Goal: Task Accomplishment & Management: Use online tool/utility

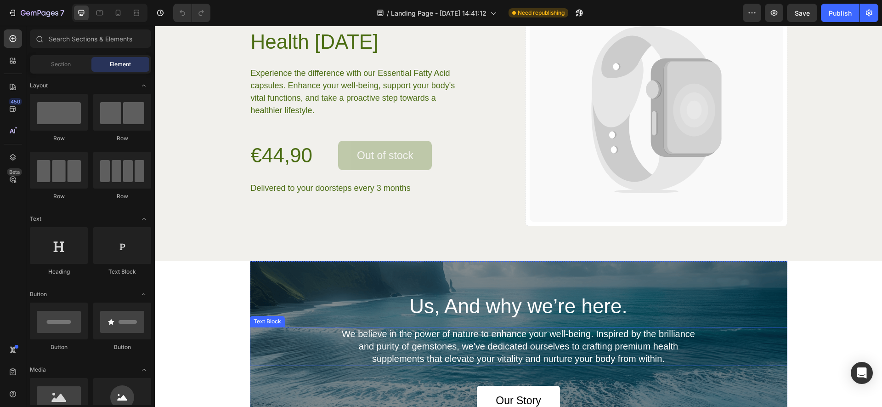
scroll to position [2492, 0]
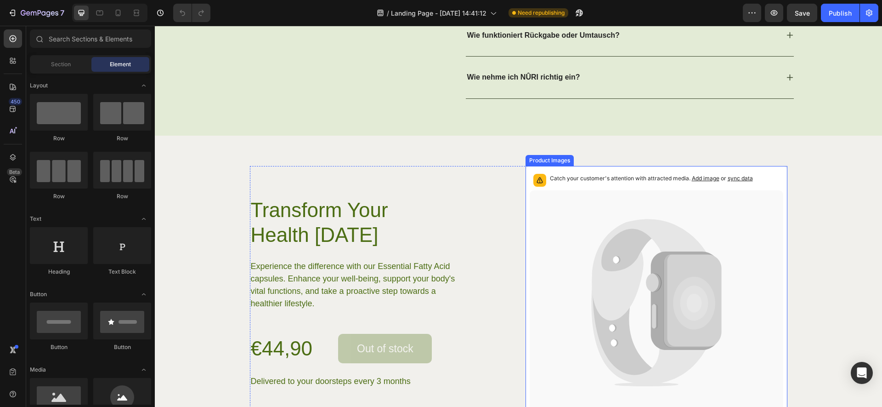
click at [645, 258] on icon at bounding box center [657, 302] width 254 height 224
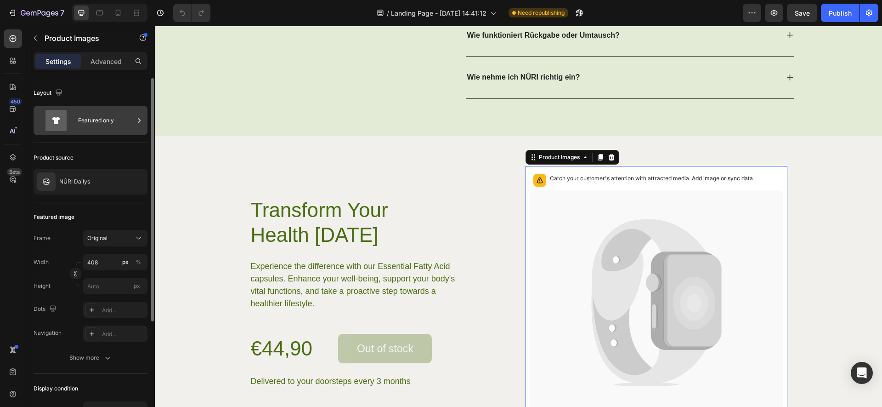
click at [117, 117] on div "Featured only" at bounding box center [106, 120] width 56 height 21
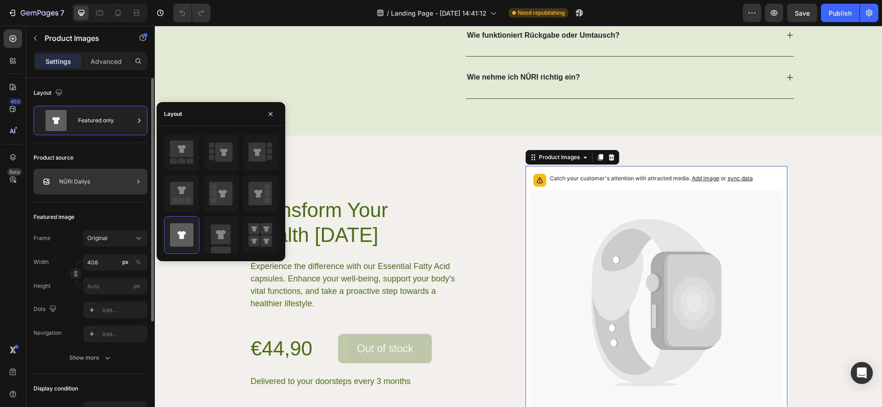
click at [110, 171] on div "NÛRI Dailys" at bounding box center [91, 182] width 114 height 26
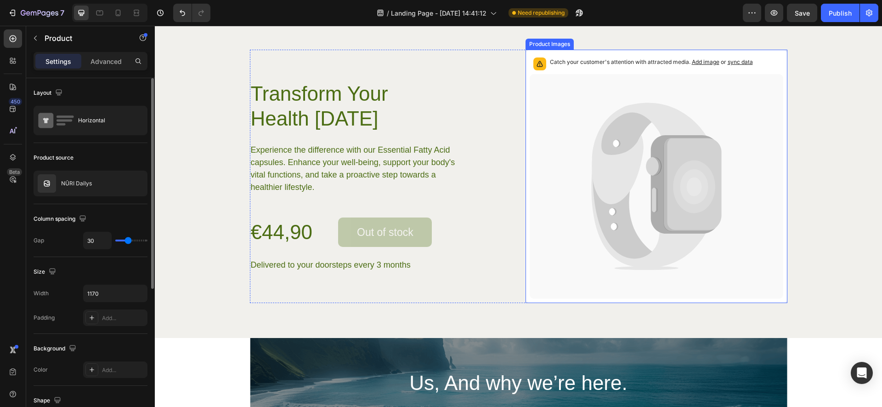
scroll to position [2608, 0]
click at [621, 169] on icon at bounding box center [649, 154] width 115 height 102
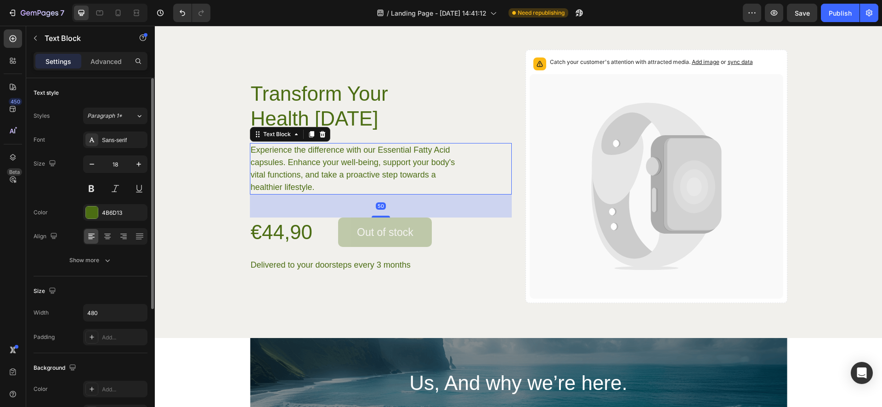
click at [318, 163] on p "Experience the difference with our Essential Fatty Acid capsules. Enhance your …" at bounding box center [360, 169] width 219 height 50
click at [652, 162] on icon at bounding box center [653, 166] width 15 height 19
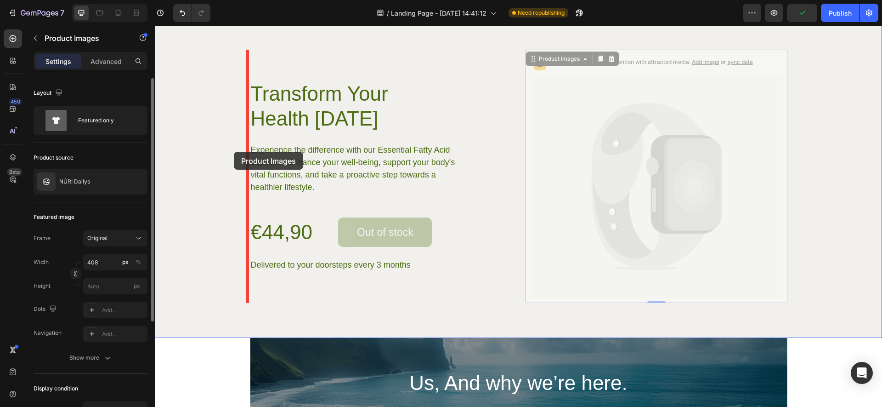
drag, startPoint x: 614, startPoint y: 151, endPoint x: 234, endPoint y: 152, distance: 380.5
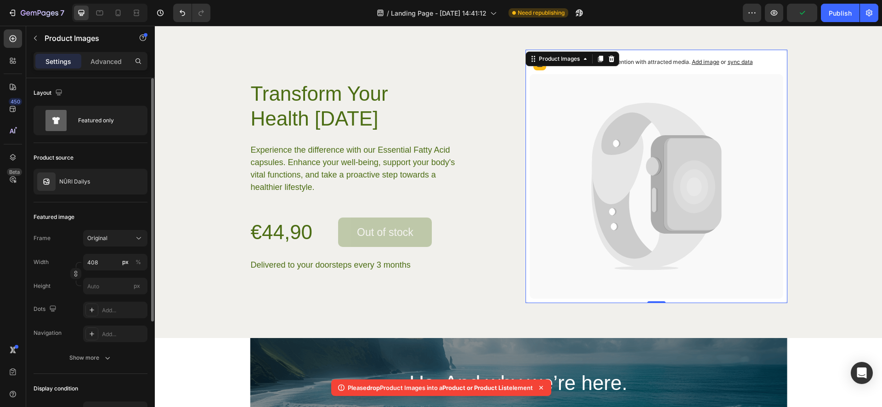
click at [574, 142] on icon at bounding box center [657, 186] width 254 height 224
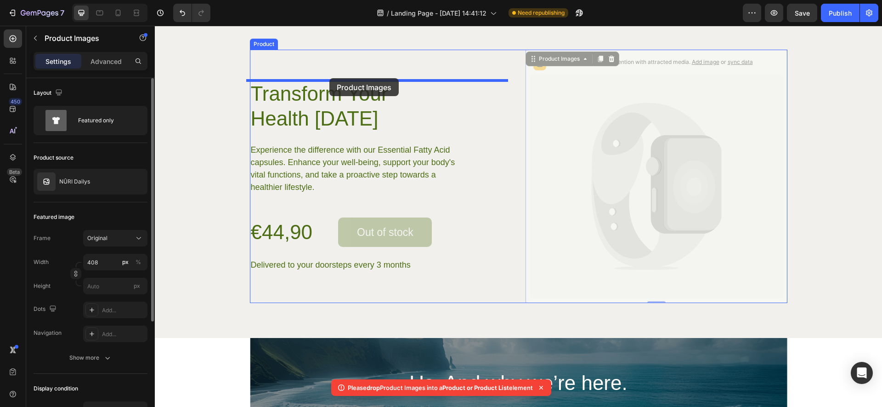
drag, startPoint x: 621, startPoint y: 129, endPoint x: 329, endPoint y: 78, distance: 295.7
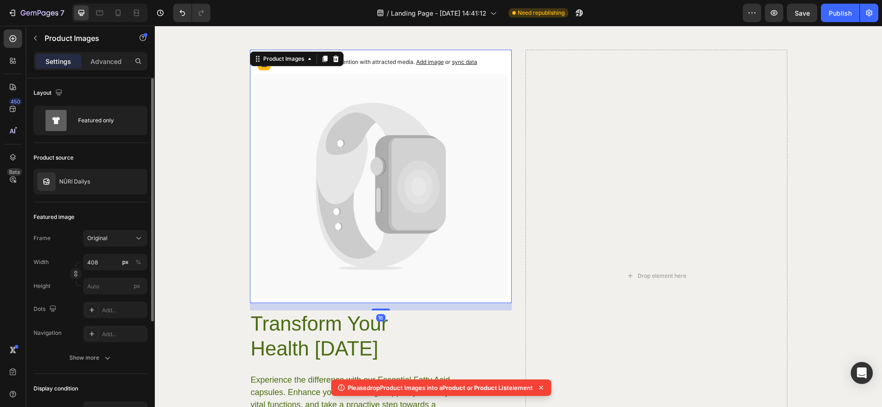
click at [306, 313] on h2 "Transform Your Health [DATE]" at bounding box center [342, 335] width 184 height 51
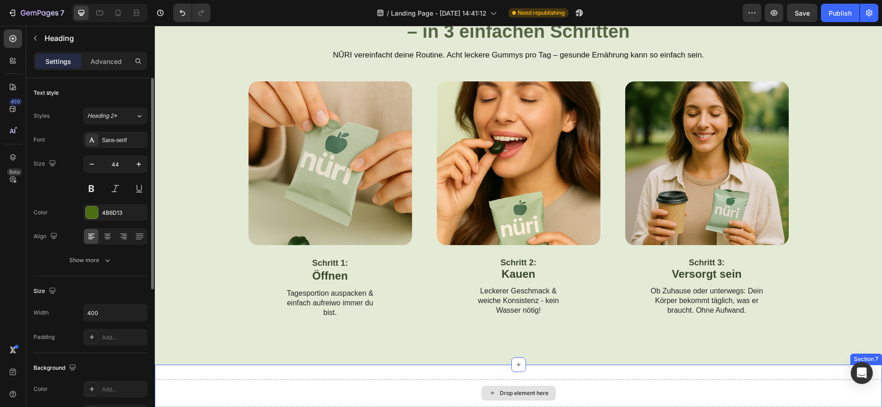
scroll to position [840, 0]
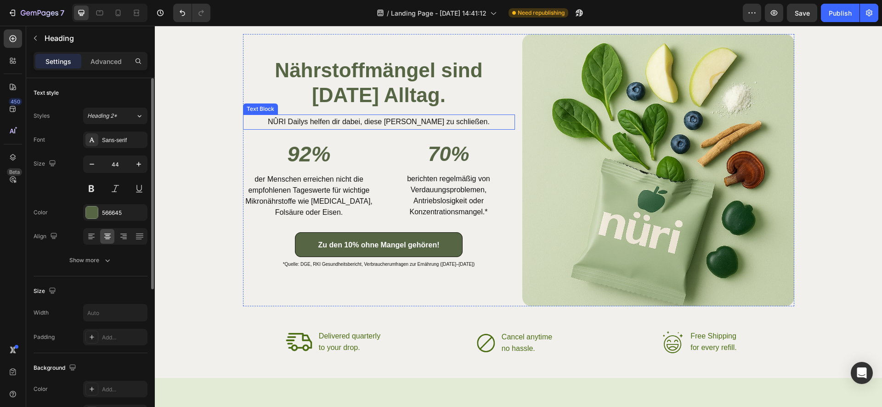
click at [398, 92] on strong "[DATE] Alltag." at bounding box center [379, 95] width 134 height 23
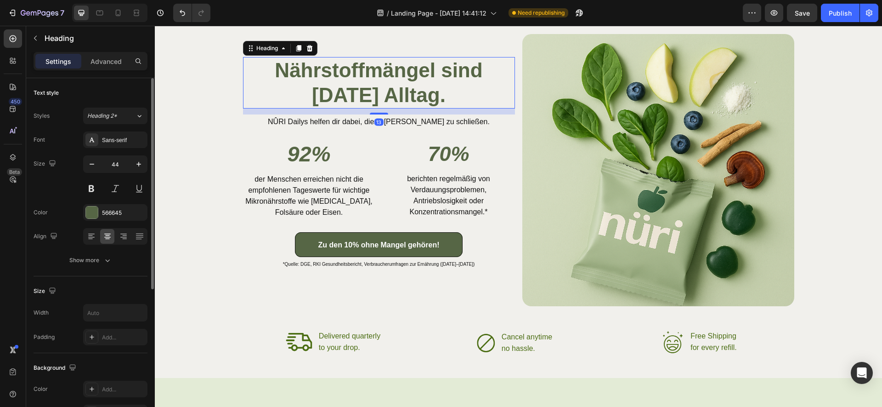
drag, startPoint x: 297, startPoint y: 48, endPoint x: 356, endPoint y: 125, distance: 96.7
click at [296, 48] on icon at bounding box center [298, 48] width 5 height 6
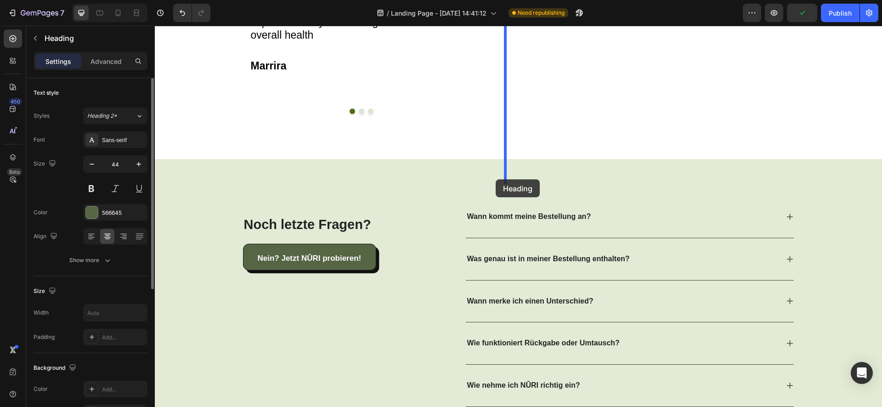
scroll to position [2424, 0]
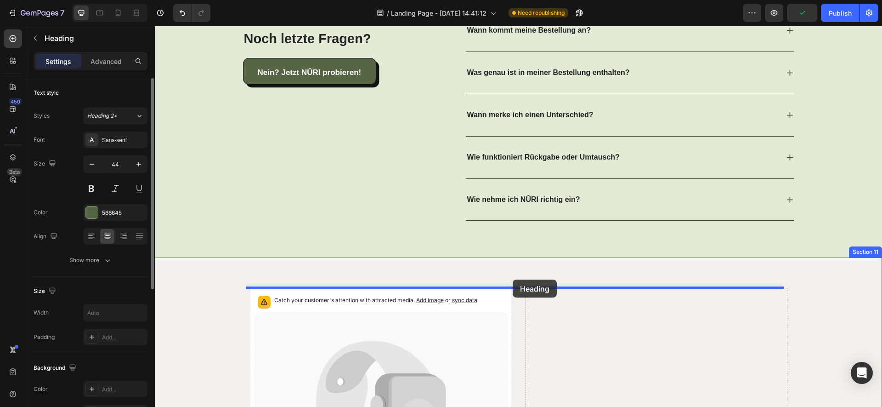
drag, startPoint x: 256, startPoint y: 128, endPoint x: 511, endPoint y: 278, distance: 296.0
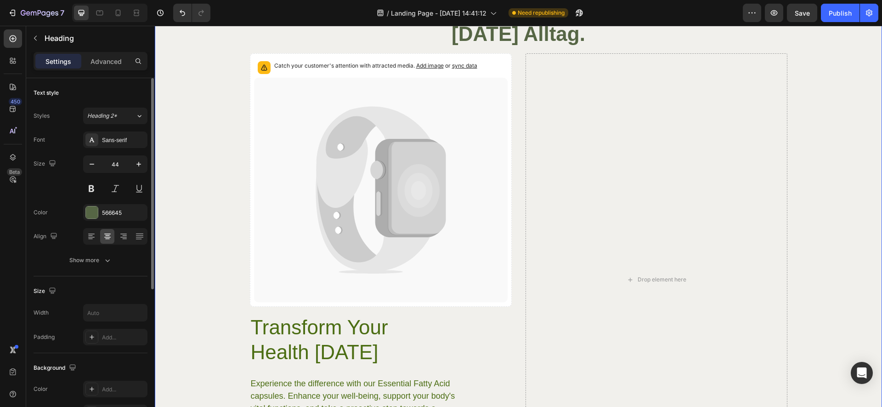
scroll to position [2737, 0]
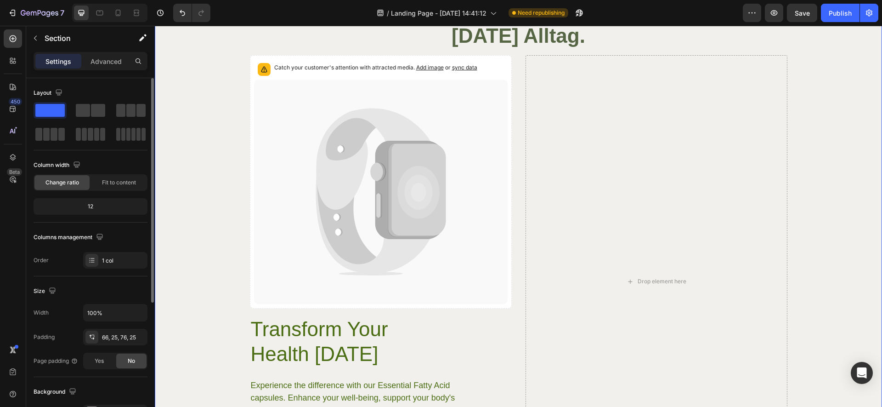
click at [205, 195] on div "Nährstoffmängel sind [DATE] Alltag. Heading Catch your customer's attention wit…" at bounding box center [518, 241] width 704 height 532
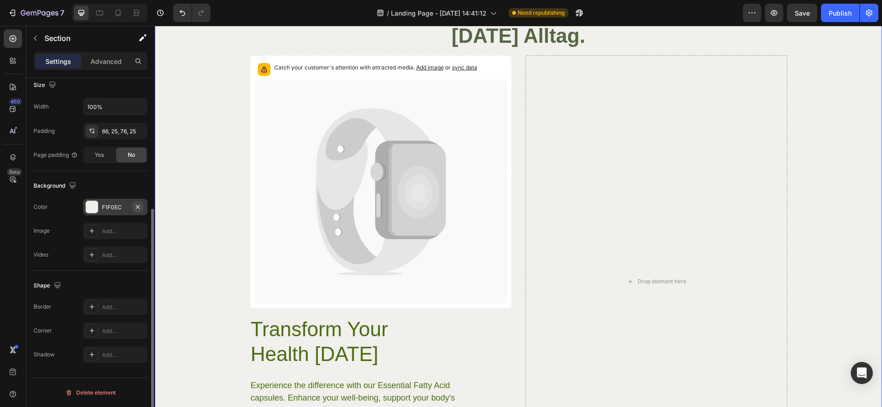
click at [136, 206] on icon "button" at bounding box center [137, 206] width 7 height 7
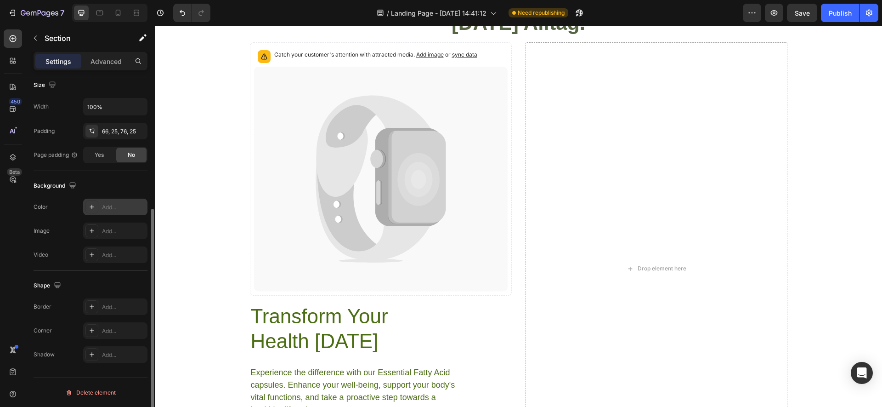
click at [214, 170] on div "Nährstoffmängel sind [DATE] Alltag. Heading Catch your customer's attention wit…" at bounding box center [518, 228] width 704 height 532
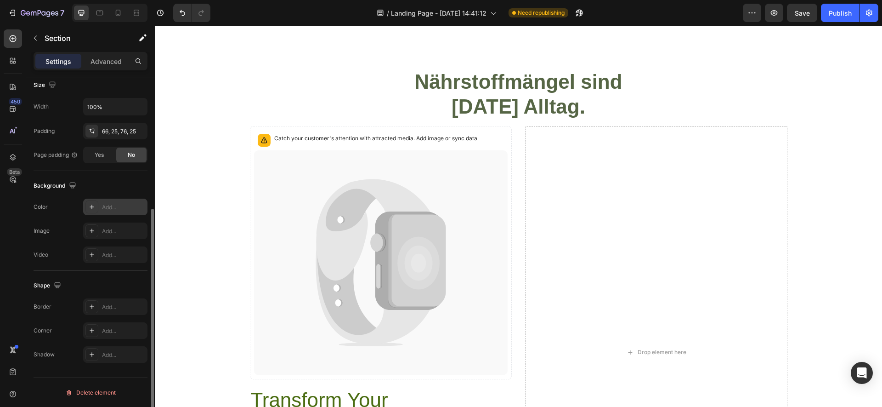
scroll to position [2565, 0]
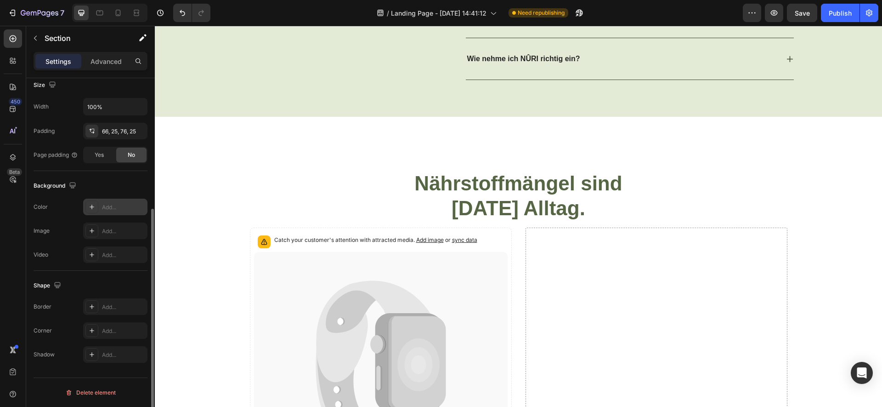
click at [272, 126] on div "Nährstoffmängel sind [DATE] Alltag. Heading Catch your customer's attention wit…" at bounding box center [518, 415] width 727 height 597
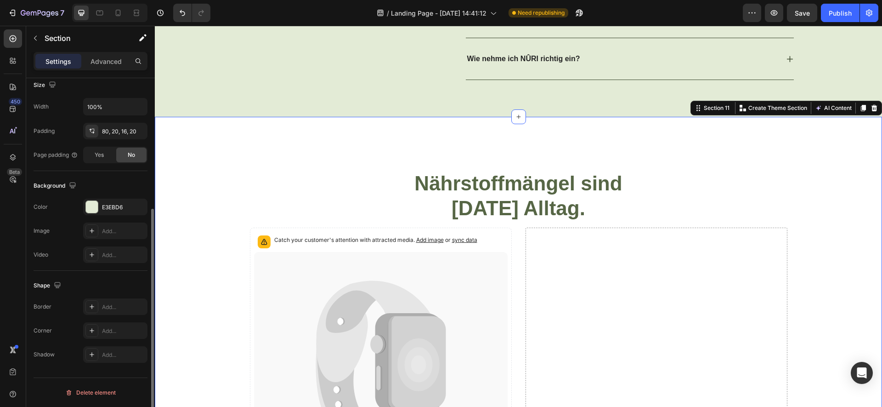
click at [175, 135] on div "Nährstoffmängel sind [DATE] Alltag. Heading Catch your customer's attention wit…" at bounding box center [518, 415] width 727 height 597
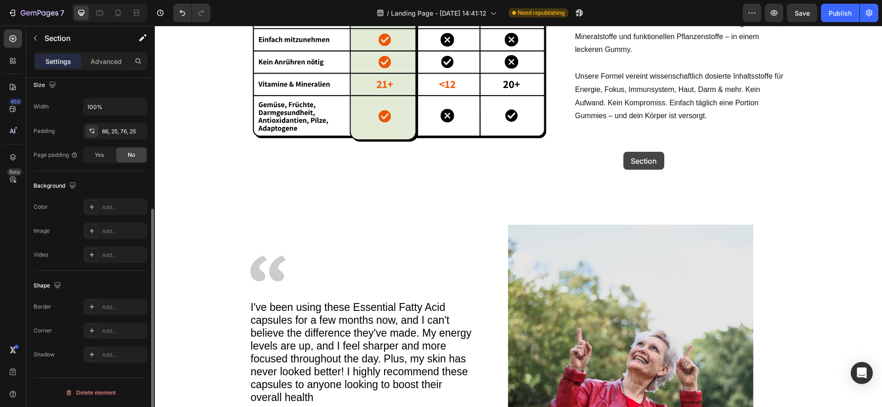
scroll to position [1837, 0]
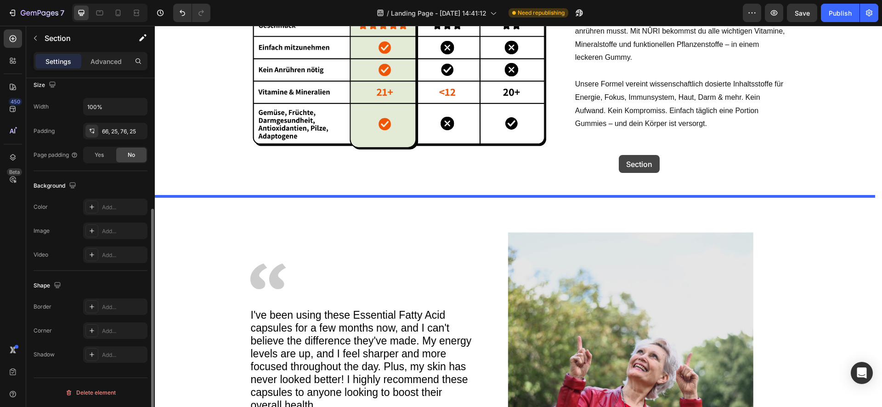
drag, startPoint x: 696, startPoint y: 111, endPoint x: 586, endPoint y: 157, distance: 119.0
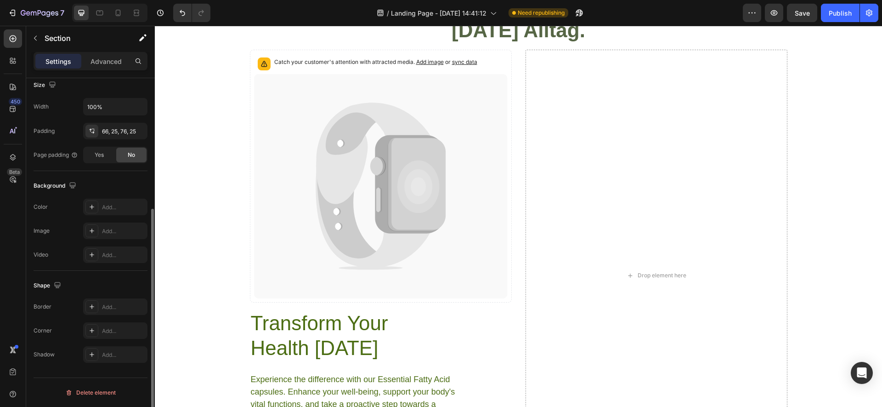
scroll to position [1985, 0]
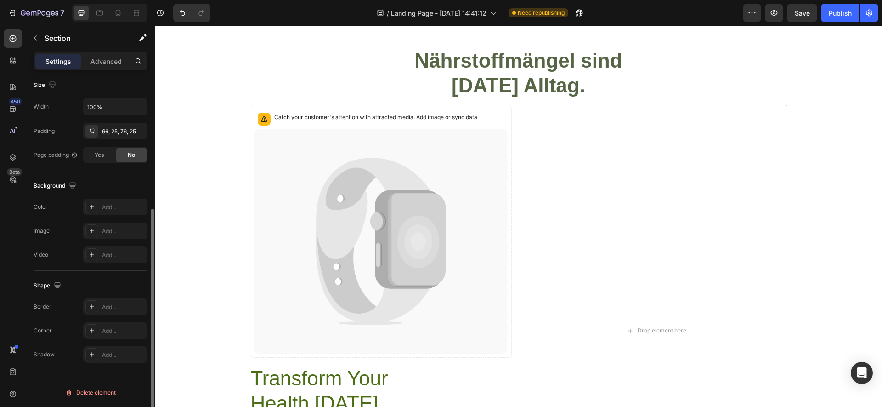
click at [214, 81] on h2 "Nährstoffmängel sind [DATE] Alltag." at bounding box center [518, 72] width 704 height 51
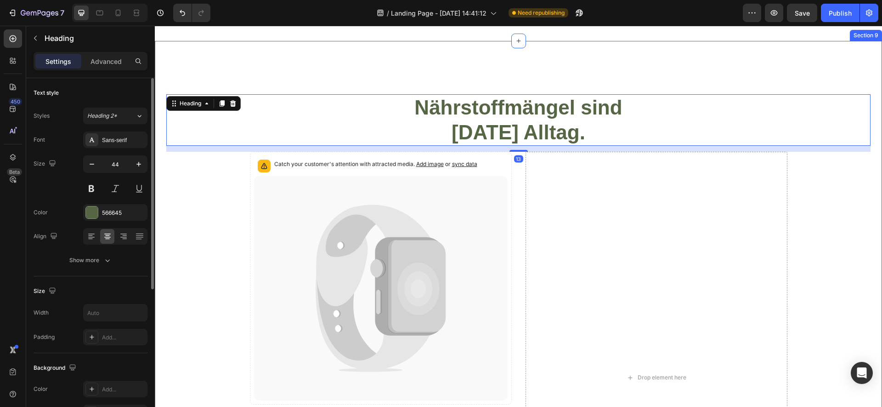
scroll to position [1899, 0]
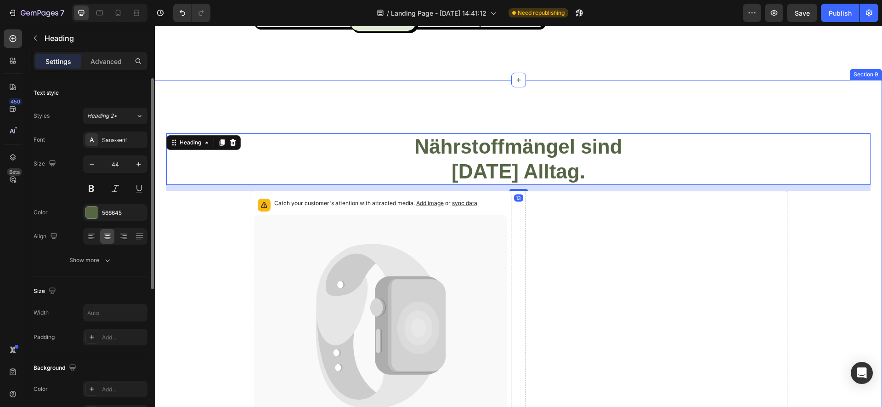
click at [221, 81] on div "Nährstoffmängel sind [DATE] Alltag. Heading 13 Catch your customer's attention …" at bounding box center [518, 378] width 727 height 597
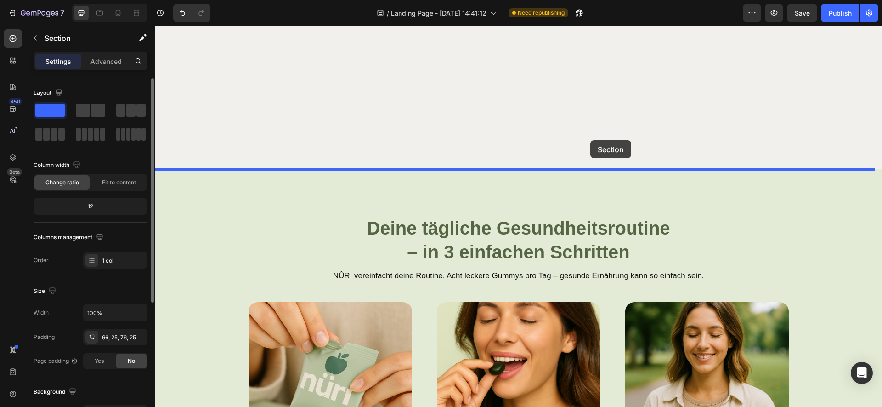
scroll to position [928, 0]
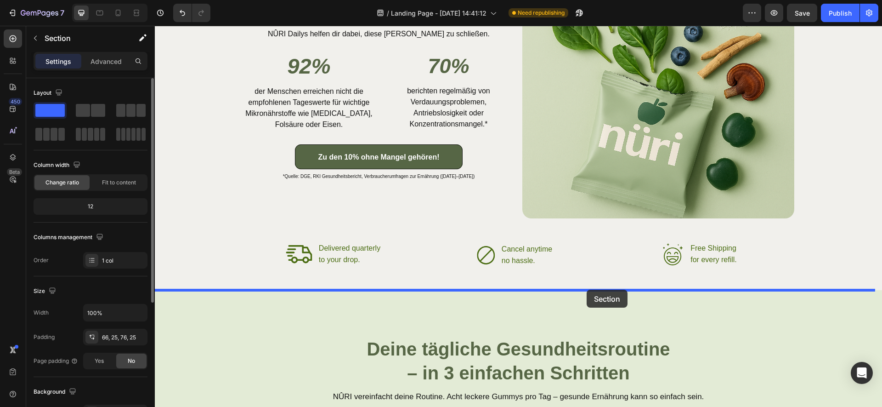
drag, startPoint x: 687, startPoint y: 72, endPoint x: 591, endPoint y: 288, distance: 236.2
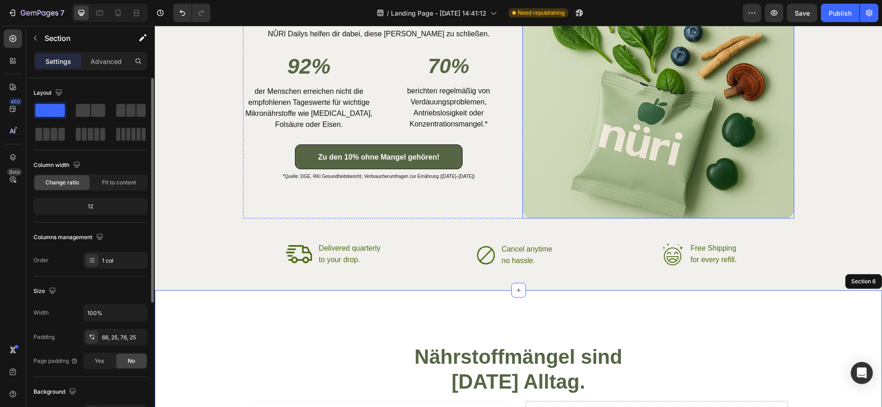
scroll to position [1226, 0]
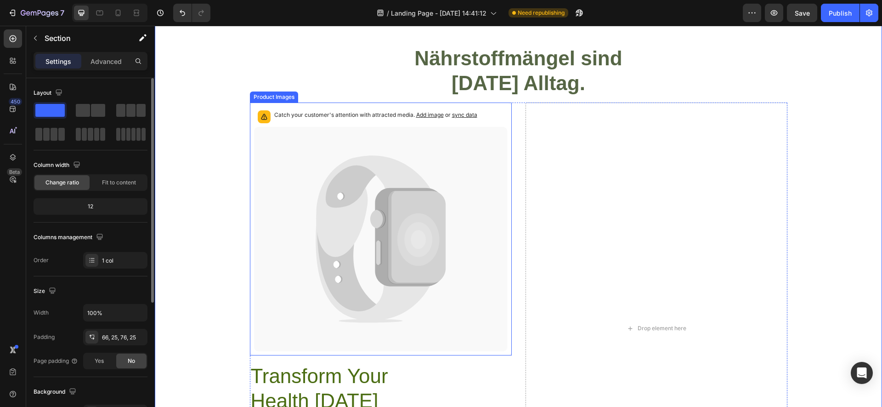
click at [361, 239] on icon at bounding box center [381, 239] width 254 height 224
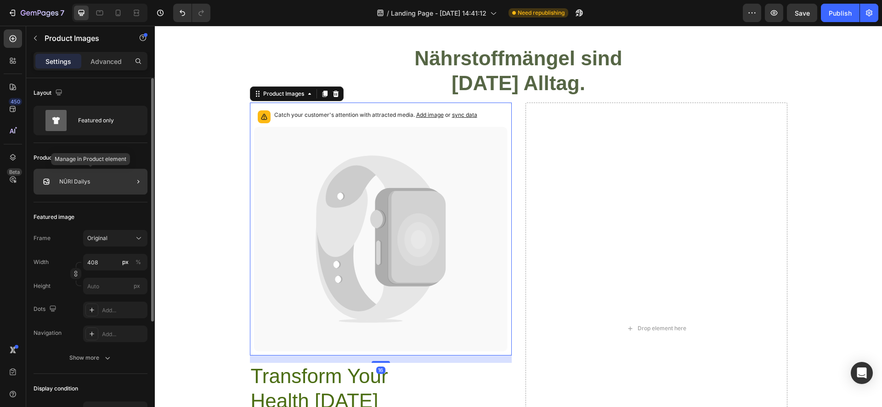
click at [105, 184] on div "NÛRI Dailys" at bounding box center [91, 182] width 114 height 26
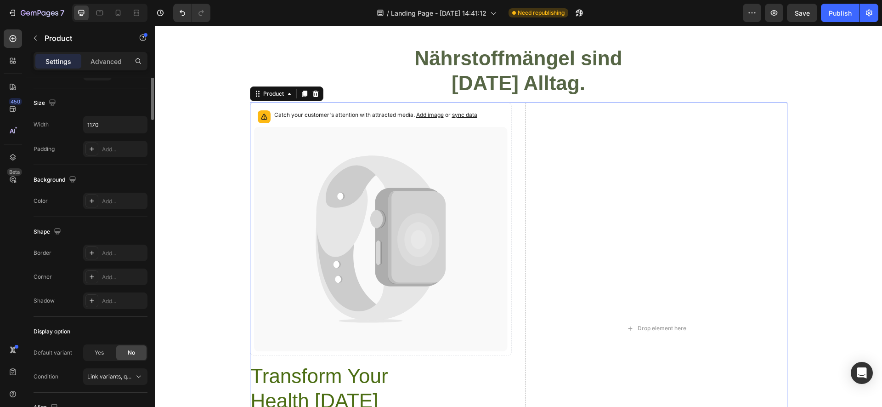
scroll to position [0, 0]
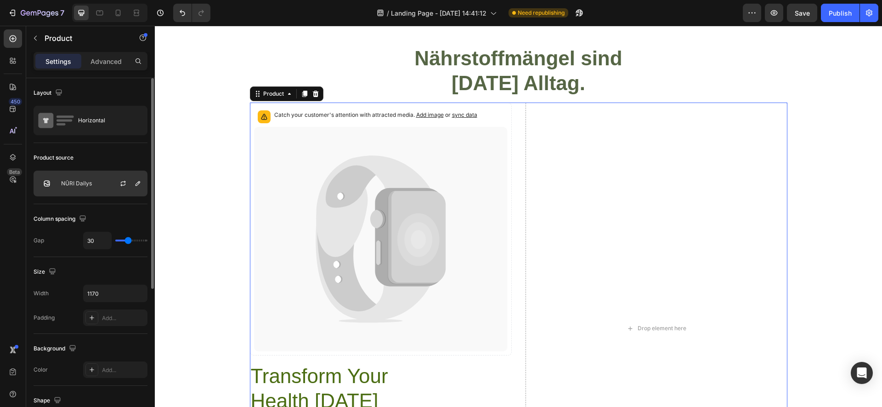
click at [84, 183] on p "NÛRI Dailys" at bounding box center [76, 183] width 31 height 6
click at [120, 186] on icon "button" at bounding box center [122, 183] width 7 height 7
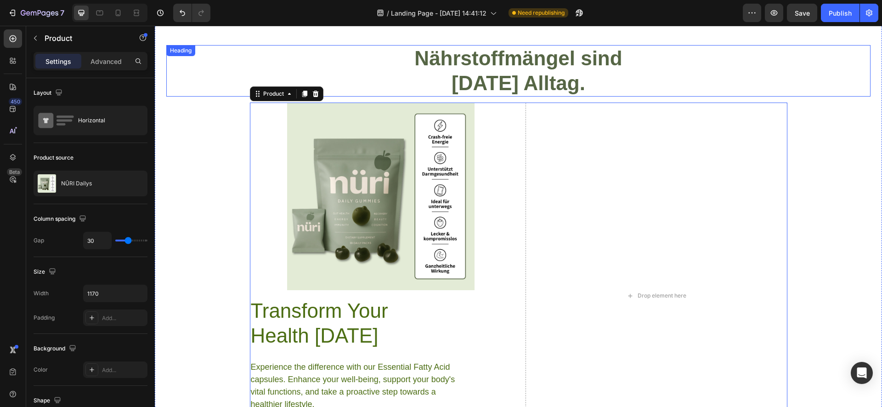
click at [485, 72] on strong "[DATE] Alltag." at bounding box center [519, 83] width 134 height 23
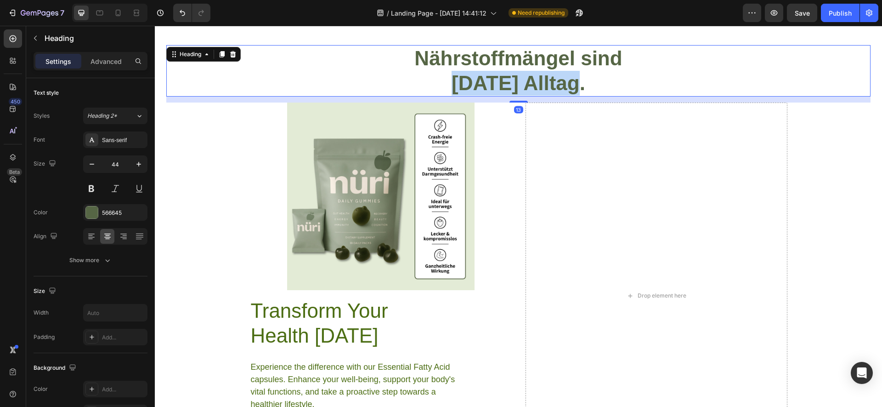
click at [485, 72] on strong "[DATE] Alltag." at bounding box center [519, 83] width 134 height 23
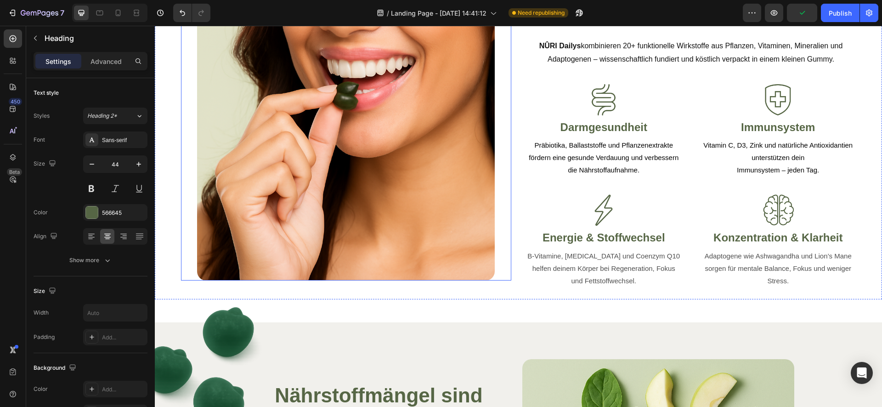
scroll to position [685, 0]
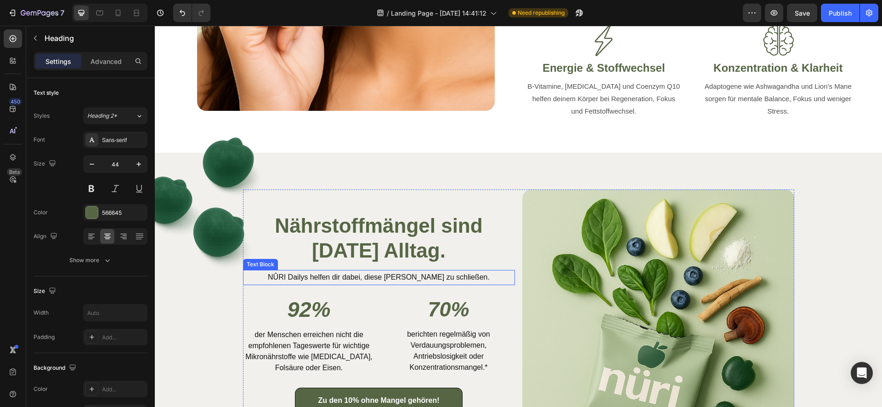
click at [404, 288] on div "Nährstoffmängel sind [DATE] Alltag. Heading NÛRI Dailys helfen dir dabei, diese…" at bounding box center [379, 325] width 272 height 272
click at [399, 277] on p "NÛRI Dailys helfen dir dabei, diese [PERSON_NAME] zu schließen." at bounding box center [379, 277] width 270 height 13
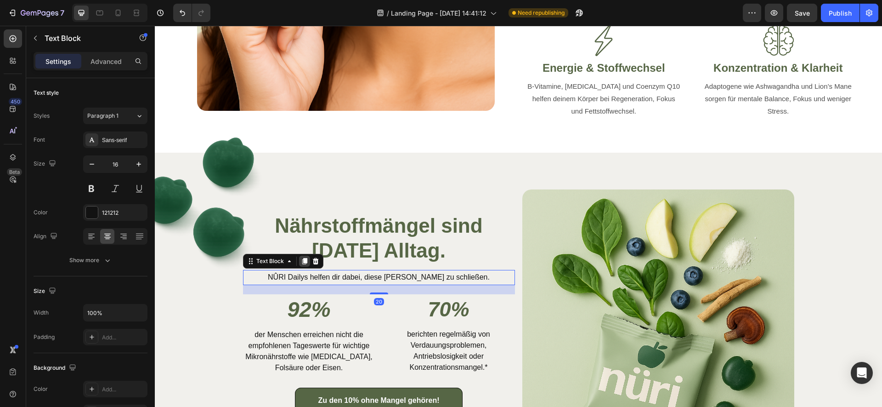
click at [301, 258] on icon at bounding box center [304, 260] width 7 height 7
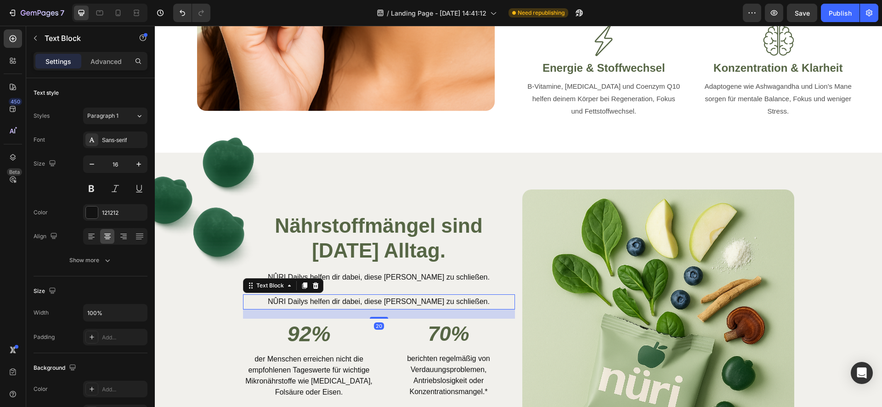
click at [359, 299] on p "NÛRI Dailys helfen dir dabei, diese [PERSON_NAME] zu schließen." at bounding box center [379, 301] width 270 height 13
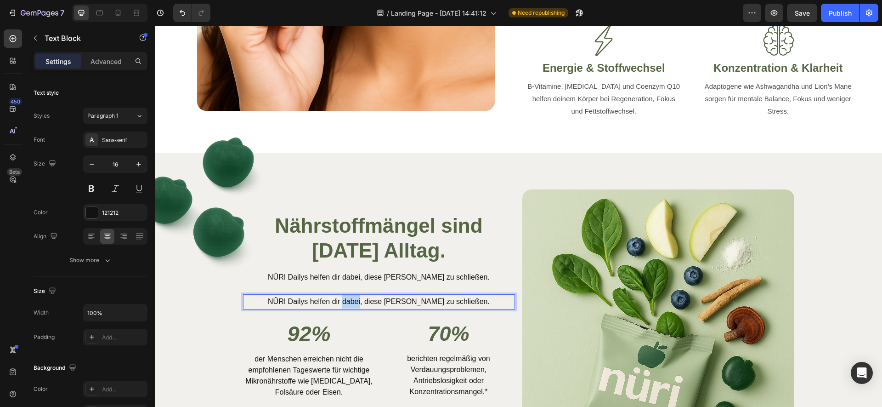
click at [359, 299] on p "NÛRI Dailys helfen dir dabei, diese [PERSON_NAME] zu schließen." at bounding box center [379, 301] width 270 height 13
click at [356, 299] on p "Vegan | Ganzheitlich | Lecker | Schnell wirksam" at bounding box center [379, 301] width 270 height 13
click at [324, 302] on p "Vegan | Ganzheitlich | Lecker | Schnell wirksam" at bounding box center [379, 301] width 270 height 13
click at [322, 302] on p "Vegan | Ganzheitlich | Lecker | Schnell wirksam" at bounding box center [379, 301] width 270 height 13
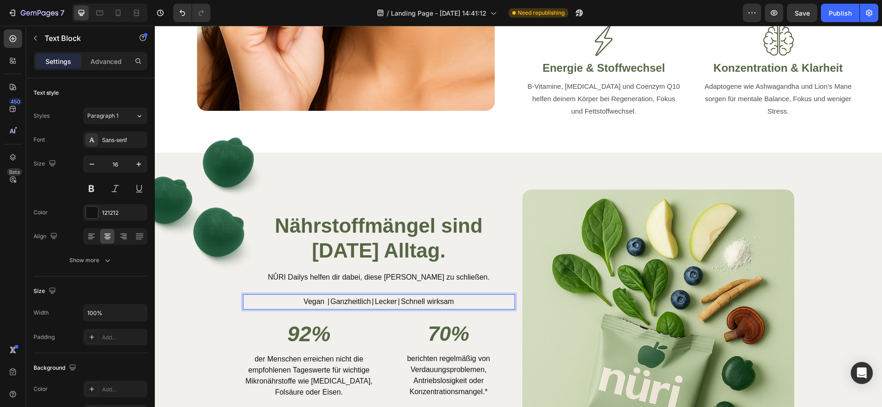
click at [327, 301] on p "Vegan  | Ganzheitlich | Lecker | Schnell wirksam" at bounding box center [379, 301] width 270 height 13
click at [369, 303] on p "Vegan  |  Ganzheitlich | Lecker | Schnell wirksam" at bounding box center [379, 301] width 270 height 13
click at [374, 302] on p "Vegan  |  Ganzheitlich  | Lecker | Schnell wirksam" at bounding box center [379, 301] width 270 height 13
click at [397, 302] on p "Vegan  |  Ganzheitlich  |  Lecker | Schnell wirksam" at bounding box center [379, 301] width 270 height 13
click at [400, 302] on p "Vegan  |  Ganzheitlich  |  Lecker  | Schnell wirksam" at bounding box center [379, 301] width 270 height 13
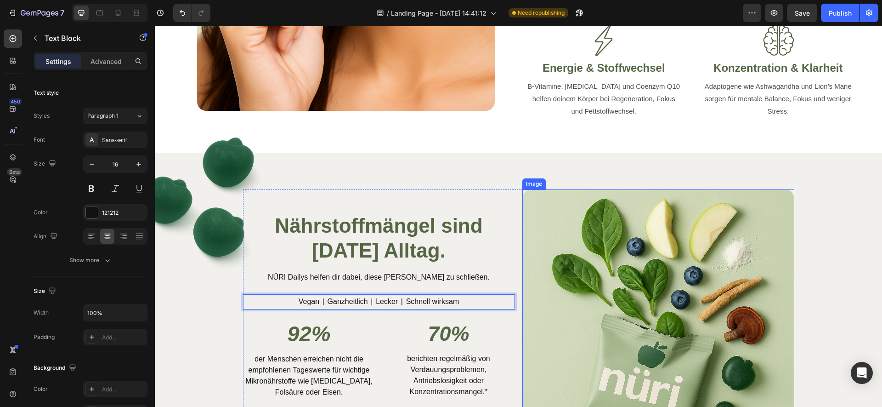
click at [613, 237] on img at bounding box center [658, 325] width 272 height 272
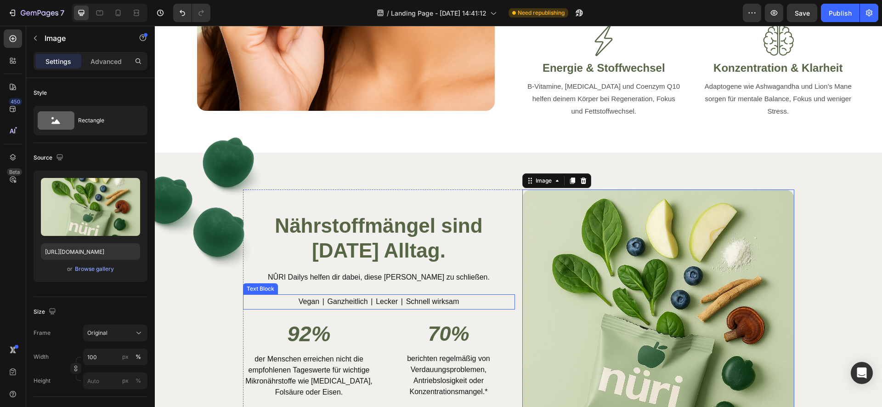
click at [411, 298] on p "Vegan  |  Ganzheitlich  |  Lecker  |  Schnell wirksam" at bounding box center [379, 301] width 270 height 13
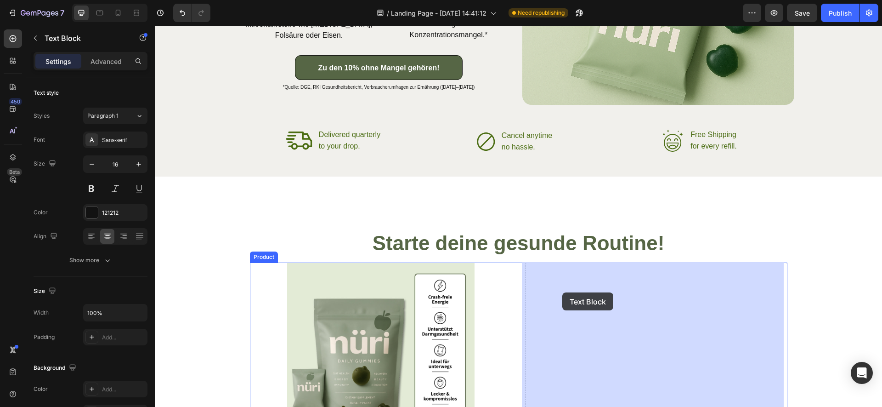
scroll to position [1067, 0]
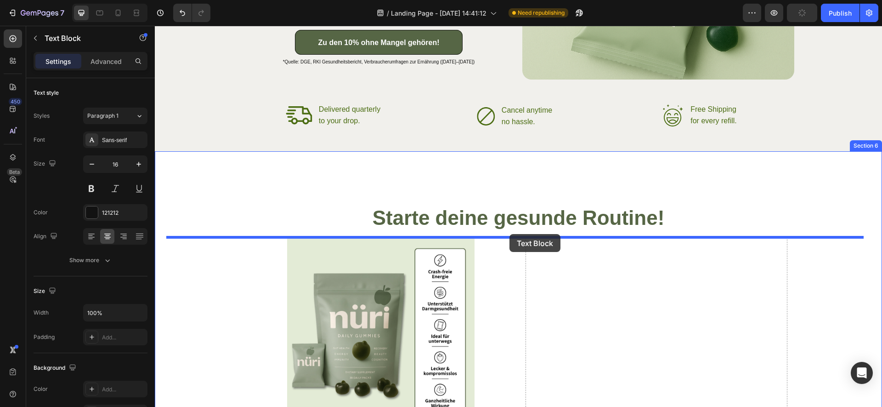
drag, startPoint x: 265, startPoint y: 284, endPoint x: 515, endPoint y: 234, distance: 254.9
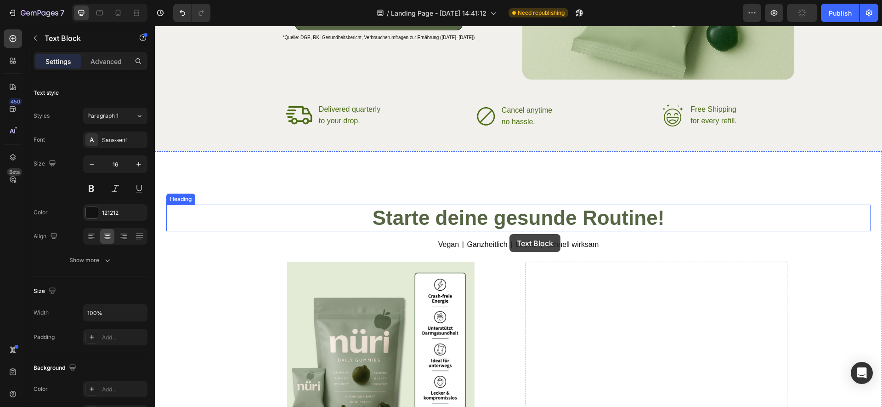
scroll to position [1043, 0]
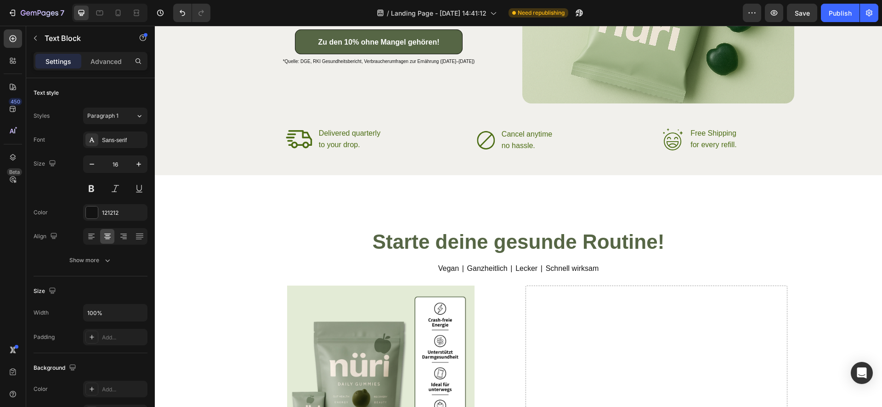
click at [480, 263] on p "Vegan  |  Ganzheitlich  |  Lecker  |  Schnell wirksam" at bounding box center [518, 268] width 703 height 13
click at [482, 270] on p "Vegan  |  Ganzheitlich  |  Lecker  |  Schnell wirksam" at bounding box center [518, 268] width 703 height 13
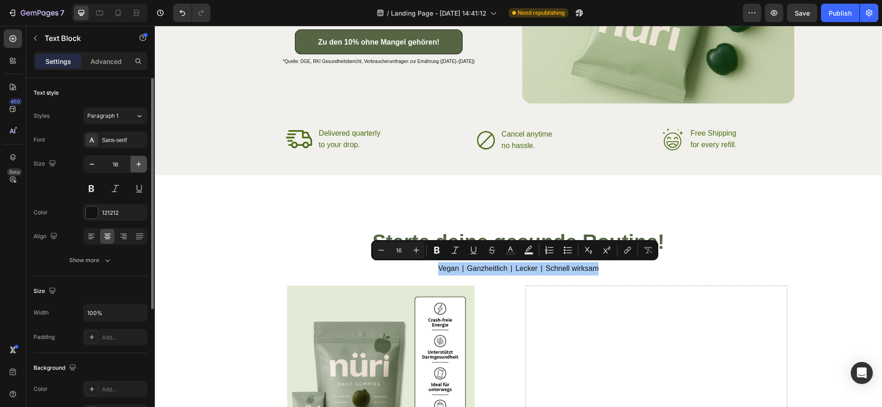
click at [135, 161] on icon "button" at bounding box center [138, 163] width 9 height 9
click at [137, 162] on icon "button" at bounding box center [138, 163] width 9 height 9
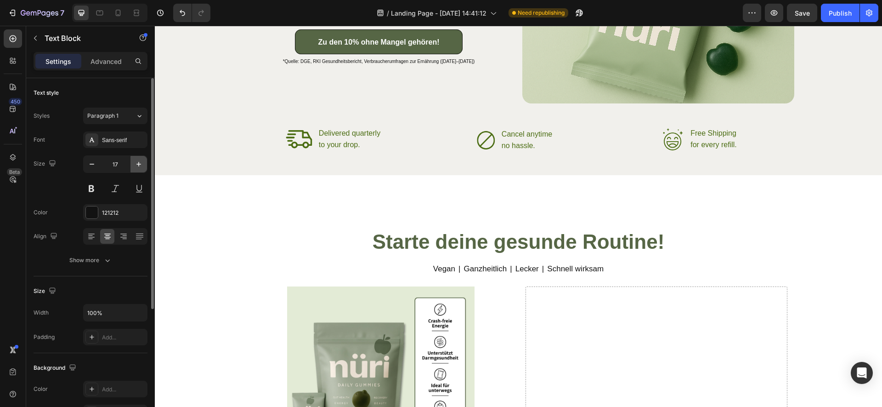
click at [137, 162] on icon "button" at bounding box center [138, 163] width 9 height 9
click at [85, 163] on button "button" at bounding box center [92, 164] width 17 height 17
click at [90, 162] on icon "button" at bounding box center [91, 163] width 9 height 9
click at [141, 168] on icon "button" at bounding box center [138, 163] width 9 height 9
type input "18"
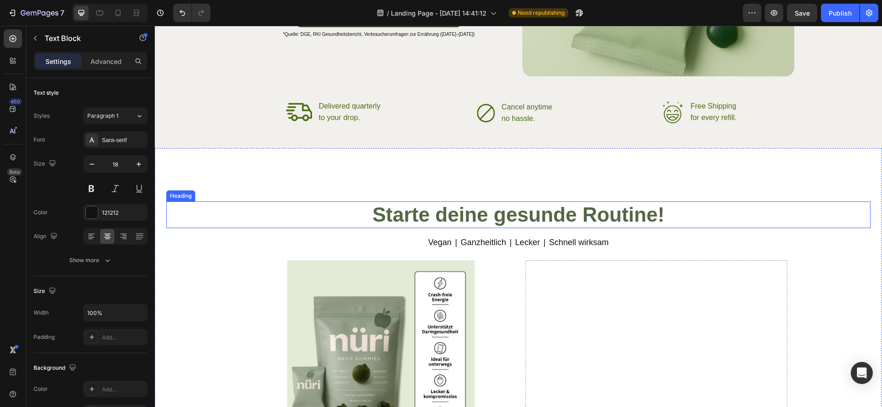
scroll to position [1106, 0]
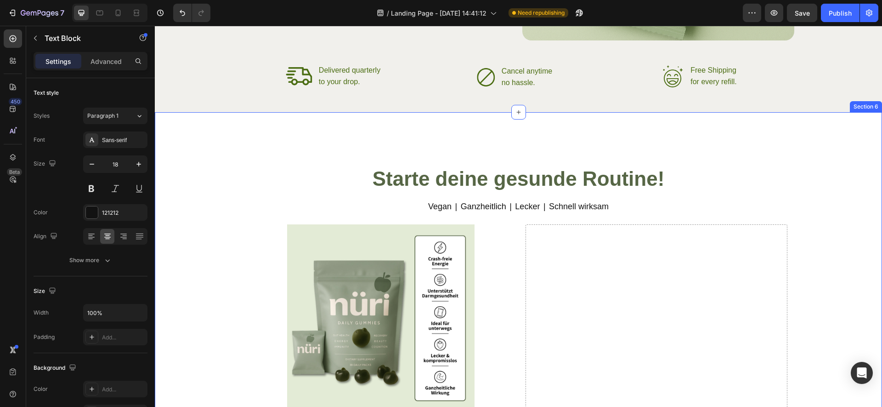
click at [480, 202] on p "Vegan  |  Ganzheitlich  |  Lecker  |  Schnell wirksam" at bounding box center [518, 206] width 703 height 15
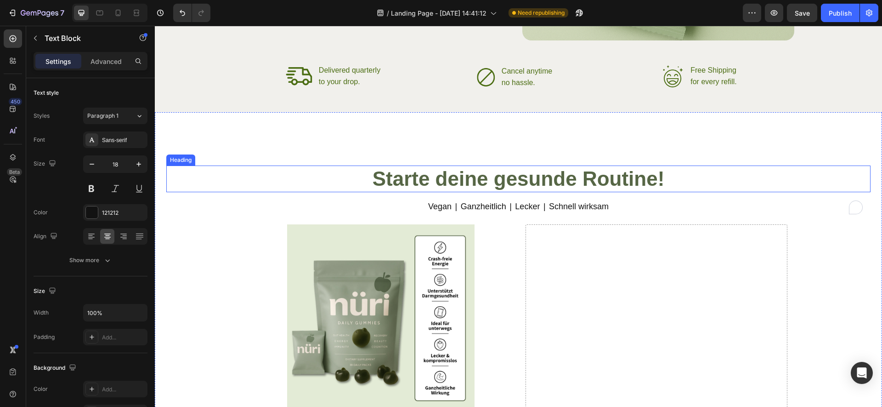
click at [483, 178] on strong "Starte deine gesunde Routine!" at bounding box center [519, 178] width 292 height 23
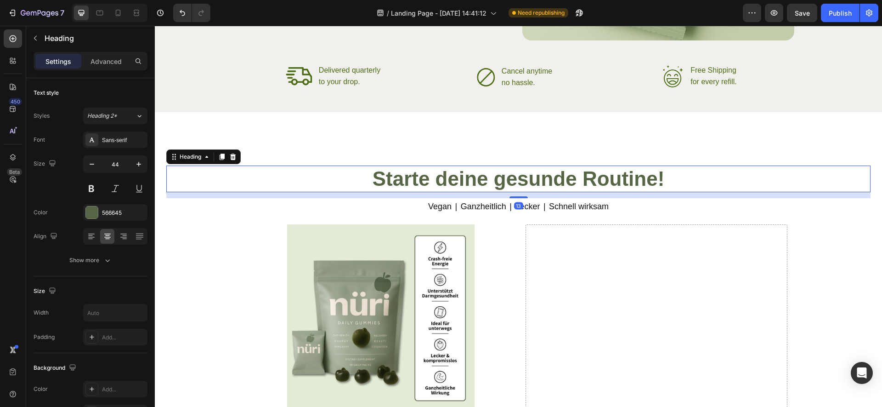
click at [513, 196] on div "13" at bounding box center [518, 195] width 704 height 6
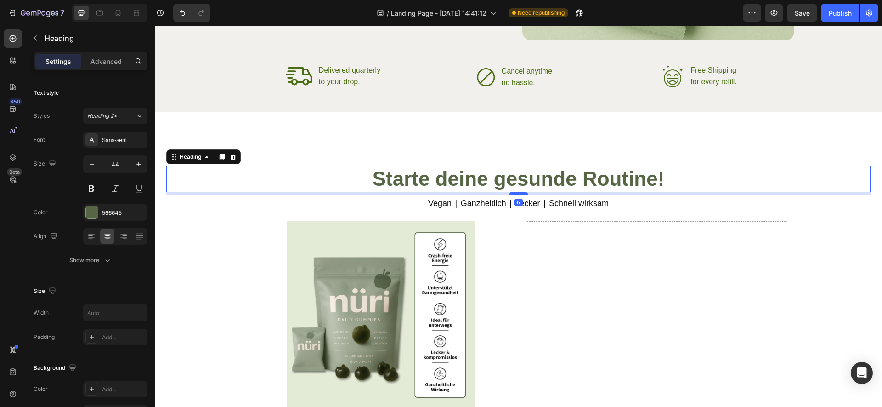
click at [514, 194] on div at bounding box center [519, 193] width 18 height 3
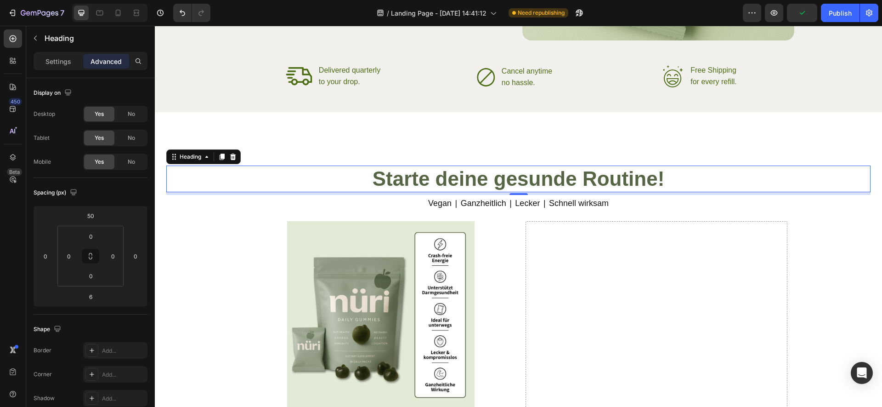
click at [786, 190] on h2 "Starte deine gesunde Routine!" at bounding box center [518, 178] width 704 height 27
click at [778, 306] on div "Drop element here" at bounding box center [657, 414] width 262 height 386
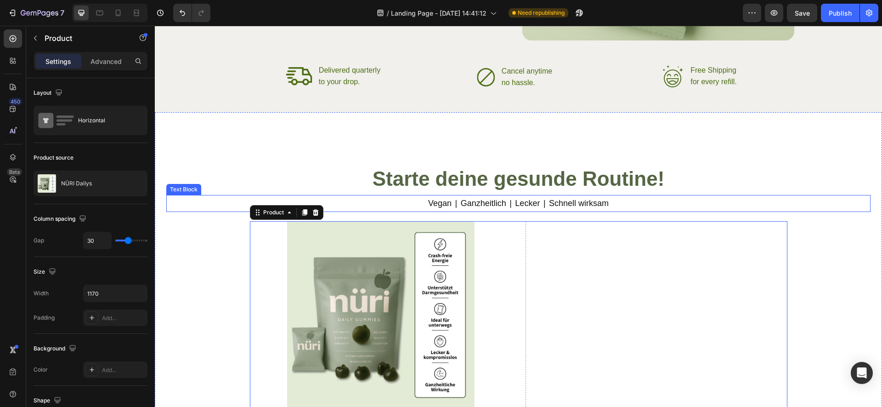
click at [519, 197] on p "Vegan  |  Ganzheitlich  |  Lecker  |  Schnell wirksam" at bounding box center [518, 203] width 703 height 15
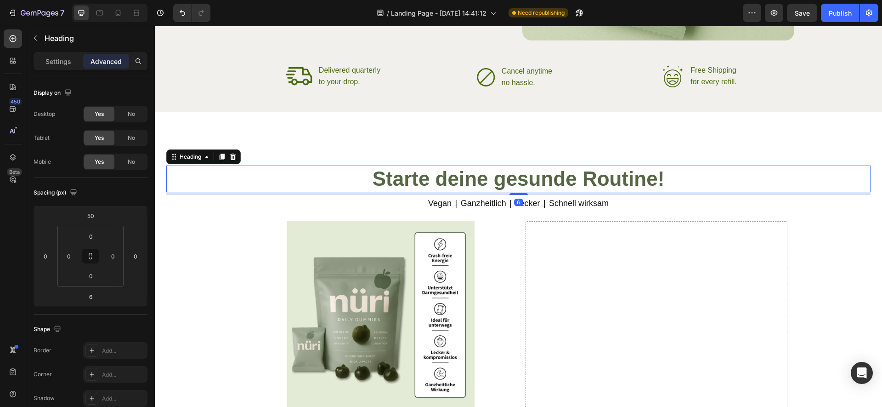
click at [519, 191] on h2 "⁠⁠⁠⁠⁠⁠⁠ Starte deine gesunde Routine!" at bounding box center [518, 178] width 704 height 27
click at [517, 196] on p "Vegan  |  Ganzheitlich  |  Lecker  |  Schnell wirksam" at bounding box center [518, 203] width 703 height 15
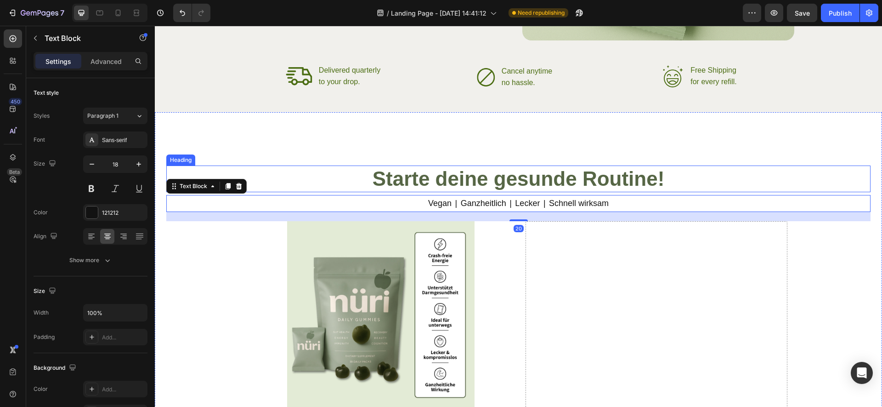
click at [520, 185] on strong "Starte deine gesunde Routine!" at bounding box center [519, 178] width 292 height 23
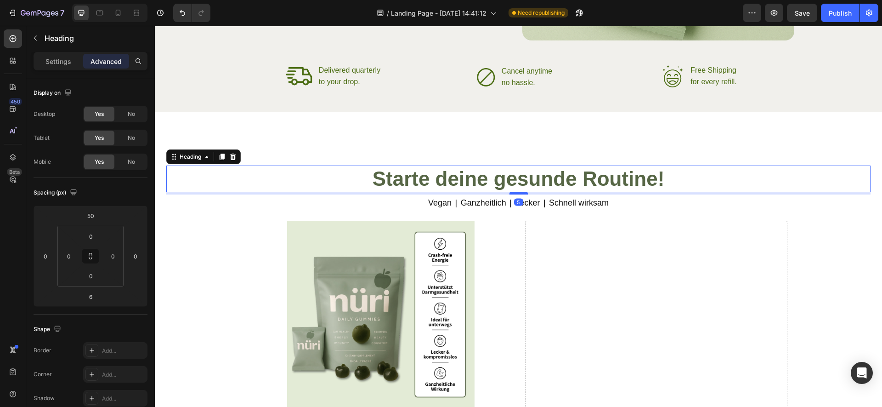
click at [520, 193] on div at bounding box center [519, 193] width 18 height 3
type input "5"
click at [618, 154] on div "⁠⁠⁠⁠⁠⁠⁠ Starte deine gesunde Routine! Heading 5 Vegan  |  Ganzheitlich  |  Leck…" at bounding box center [518, 374] width 704 height 464
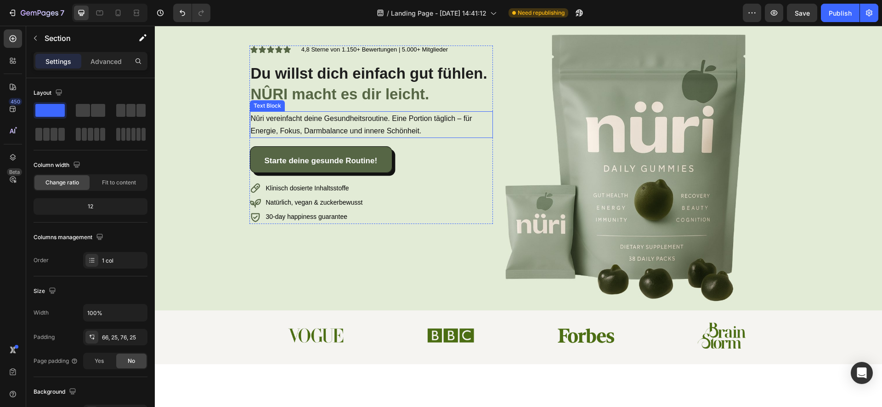
scroll to position [0, 0]
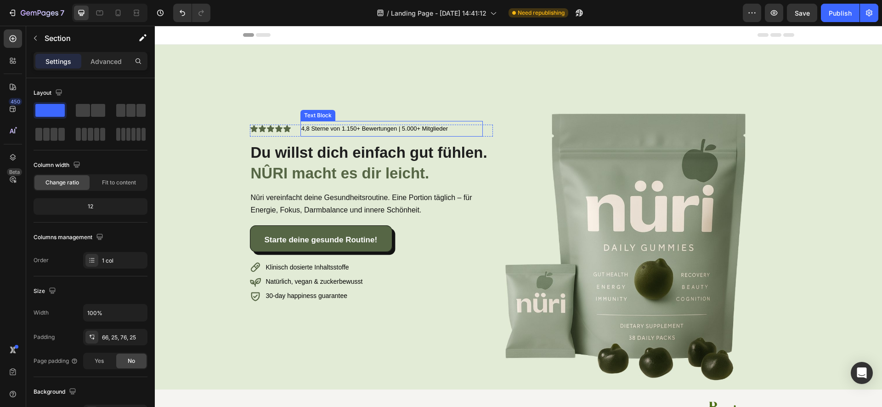
click at [343, 131] on span "4,8 Sterne von 1.150+ Bewertungen | 5.000+ Mitglieder" at bounding box center [374, 128] width 147 height 7
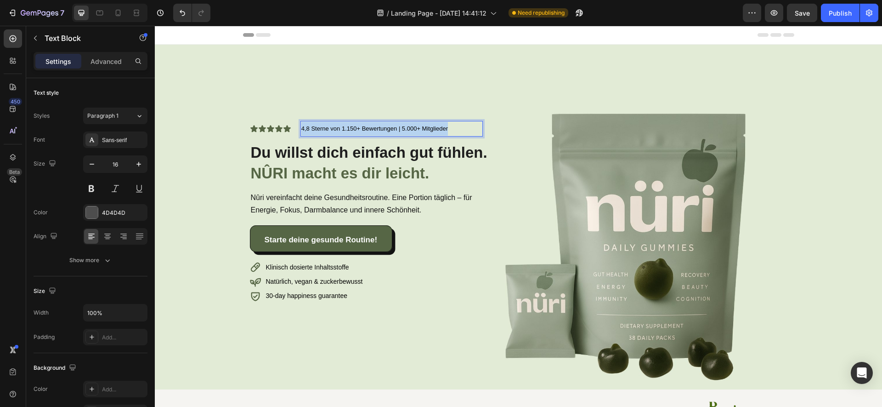
click at [343, 131] on span "4,8 Sterne von 1.150+ Bewertungen | 5.000+ Mitglieder" at bounding box center [374, 128] width 147 height 7
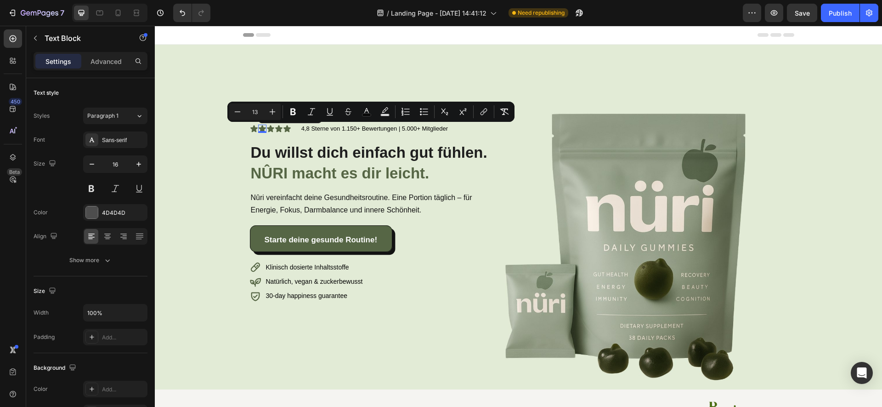
click at [255, 123] on div "Icon Icon 0 Icon Icon Icon Icon List 4,8 Sterne von 1.150+ Bewertungen | 5.000+…" at bounding box center [519, 185] width 538 height 234
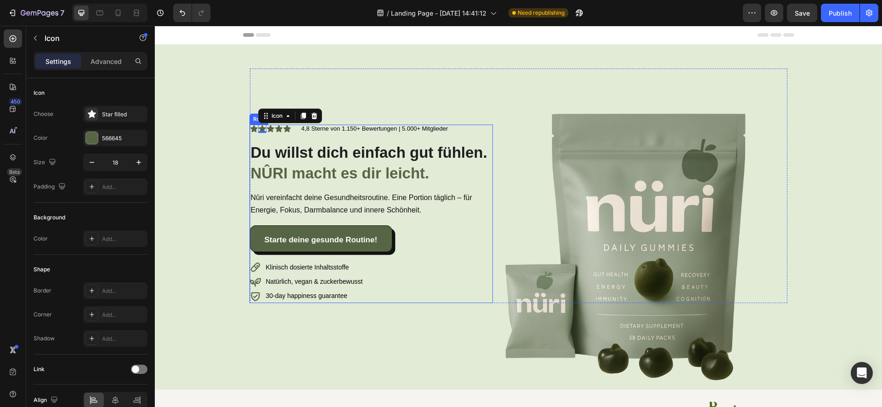
click at [282, 140] on div "Icon Icon 0 Icon Icon Icon Icon List 4,8 Sterne von 1.150+ Bewertungen | 5.000+…" at bounding box center [371, 214] width 243 height 178
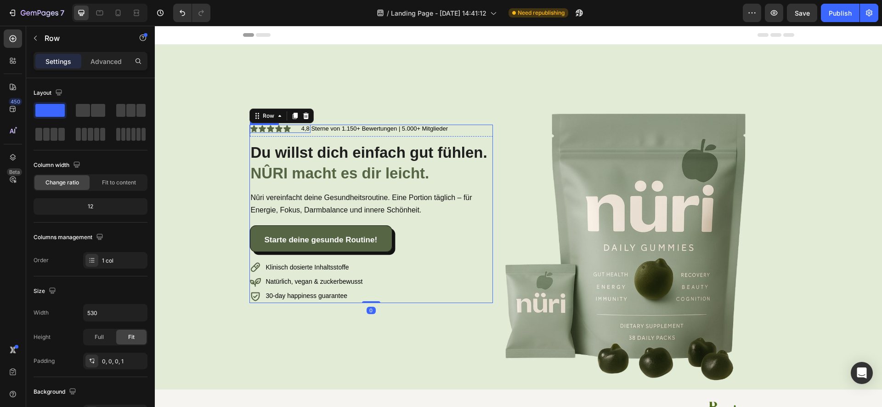
click at [296, 130] on div "Icon Icon Icon Icon Icon" at bounding box center [280, 129] width 61 height 8
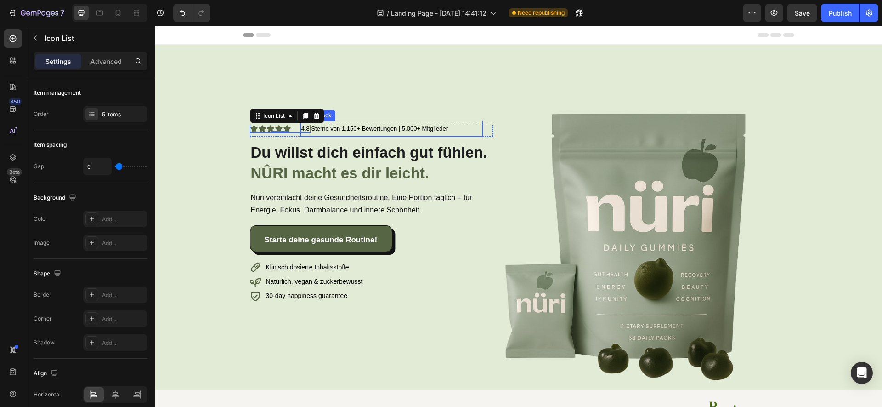
click at [319, 136] on div "4,8 Sterne von 1.150+ Bewertungen | 5.000+ Mitglieder" at bounding box center [392, 129] width 182 height 16
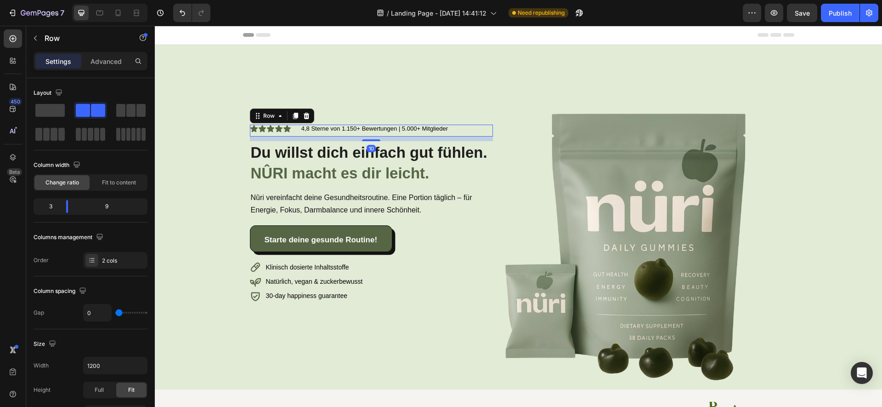
click at [289, 136] on div "Icon Icon Icon Icon Icon Icon List 4,8 Sterne von 1.150+ Bewertungen | 5.000+ M…" at bounding box center [371, 131] width 243 height 12
click at [292, 118] on icon at bounding box center [295, 115] width 7 height 7
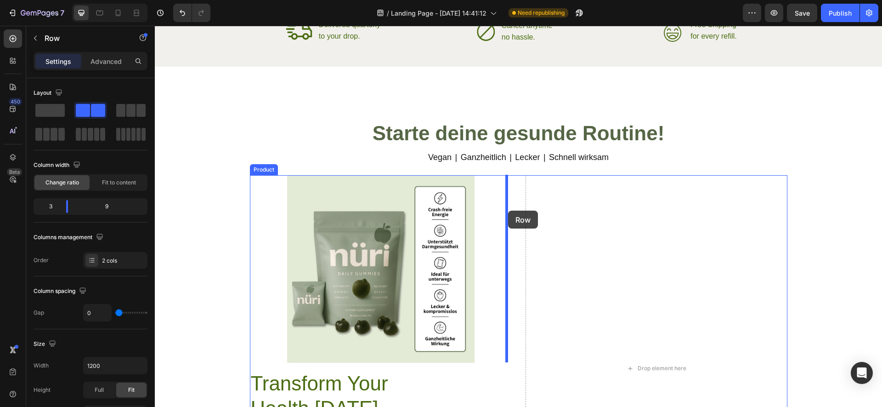
scroll to position [1149, 0]
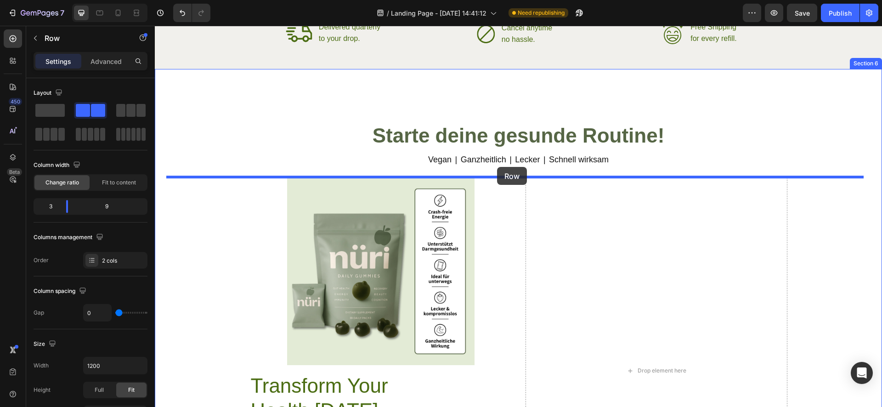
drag, startPoint x: 265, startPoint y: 136, endPoint x: 497, endPoint y: 167, distance: 234.5
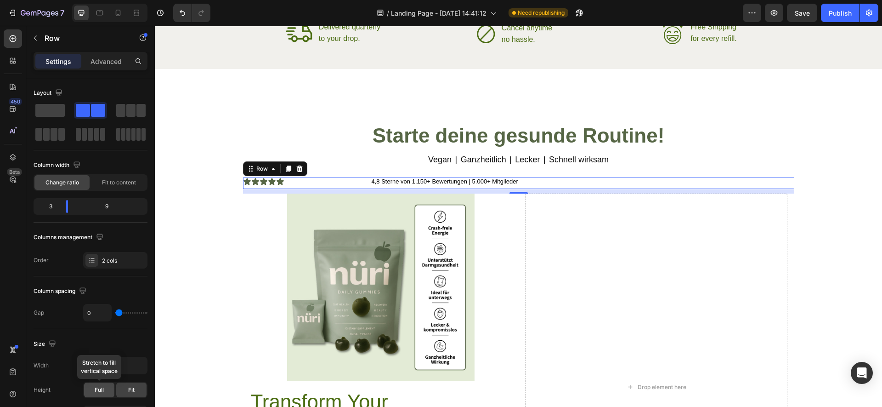
click at [100, 390] on span "Full" at bounding box center [99, 390] width 9 height 8
click at [125, 391] on div "Fit" at bounding box center [131, 389] width 30 height 15
click at [98, 365] on input "1200" at bounding box center [115, 365] width 63 height 17
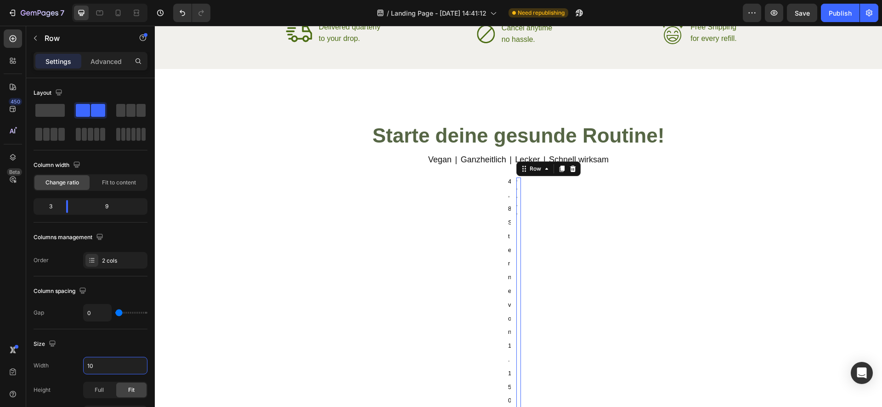
type input "1"
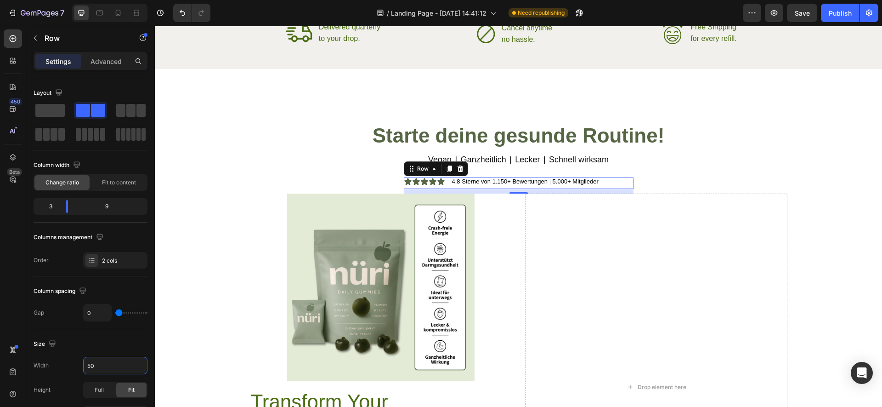
type input "5"
type input "600"
click at [92, 17] on div "Mobile" at bounding box center [109, 13] width 75 height 18
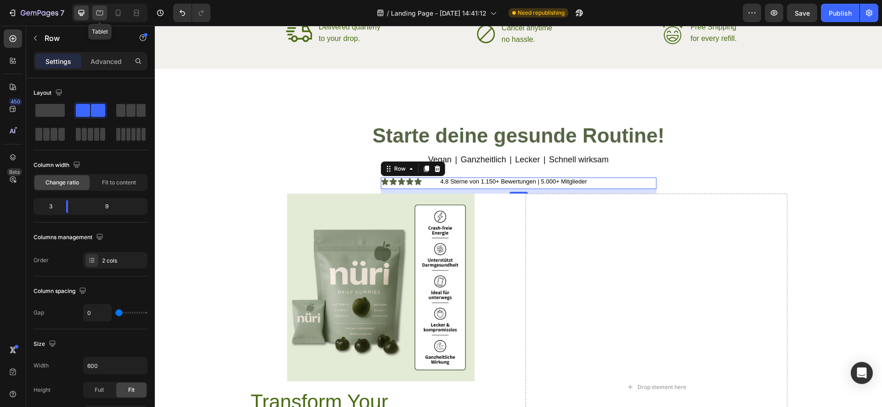
click at [95, 16] on icon at bounding box center [99, 12] width 9 height 9
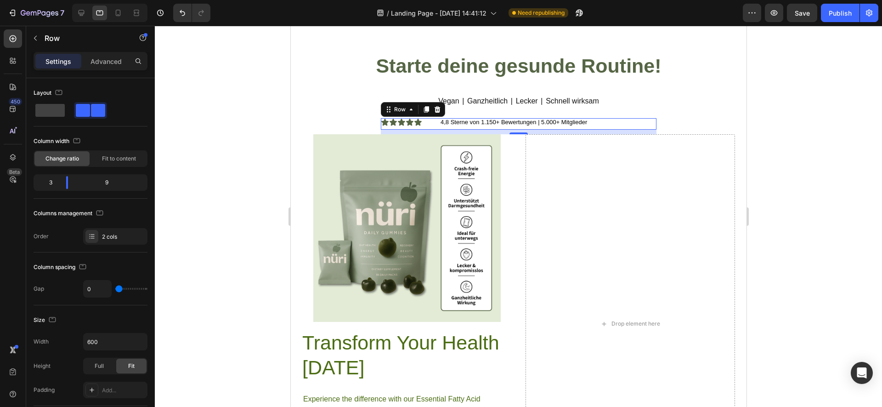
click at [108, 17] on div at bounding box center [109, 13] width 75 height 18
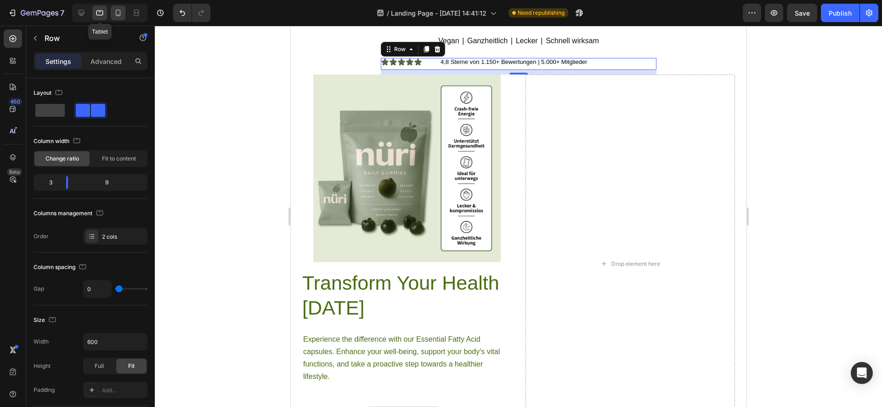
click at [111, 12] on div at bounding box center [118, 13] width 15 height 15
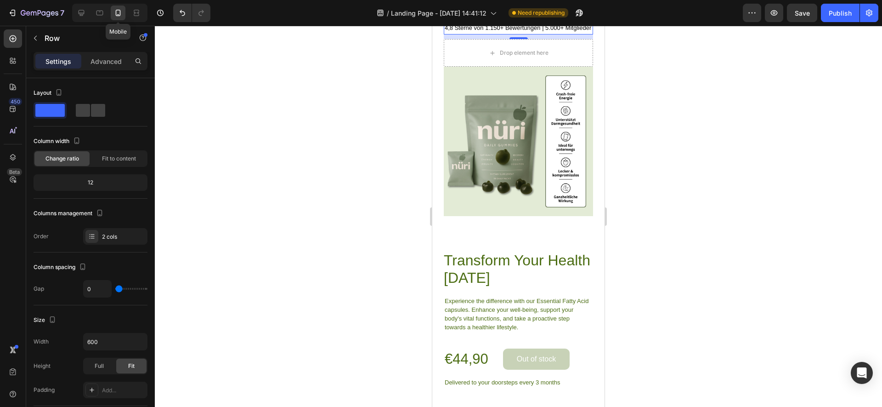
click at [120, 13] on icon at bounding box center [118, 13] width 5 height 6
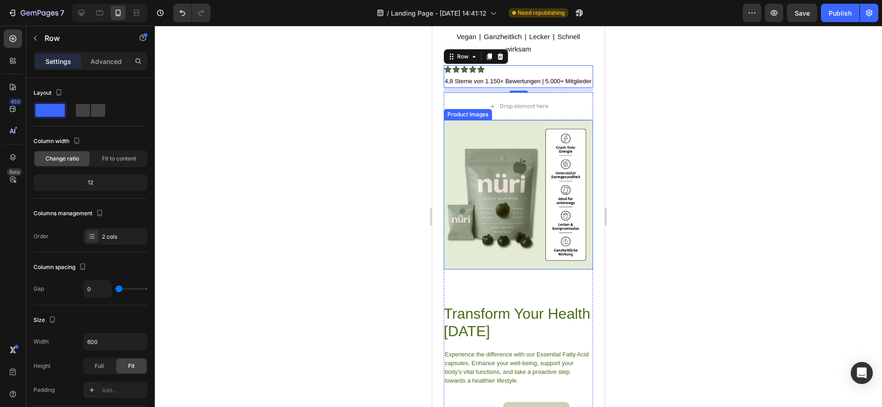
scroll to position [1232, 0]
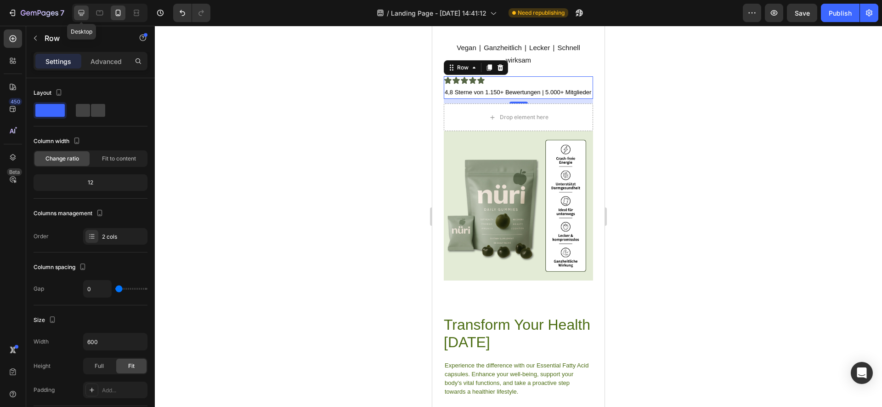
click at [83, 10] on icon at bounding box center [82, 13] width 6 height 6
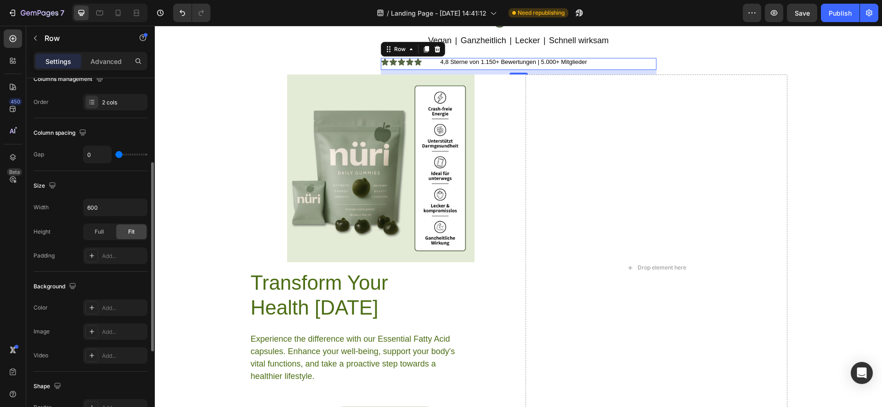
scroll to position [311, 0]
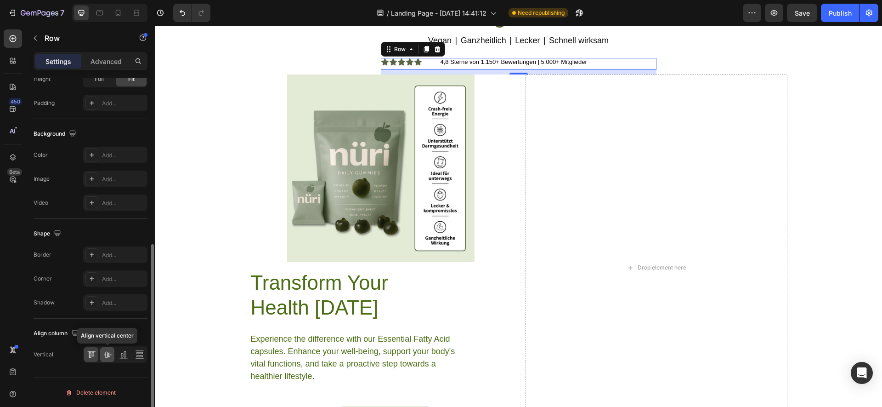
click at [109, 351] on icon at bounding box center [107, 354] width 9 height 9
click at [91, 352] on icon at bounding box center [90, 355] width 2 height 6
click at [430, 68] on div "Icon Icon Icon Icon Icon Icon List" at bounding box center [415, 64] width 69 height 12
click at [111, 354] on icon at bounding box center [107, 354] width 9 height 9
click at [96, 353] on icon at bounding box center [91, 354] width 9 height 9
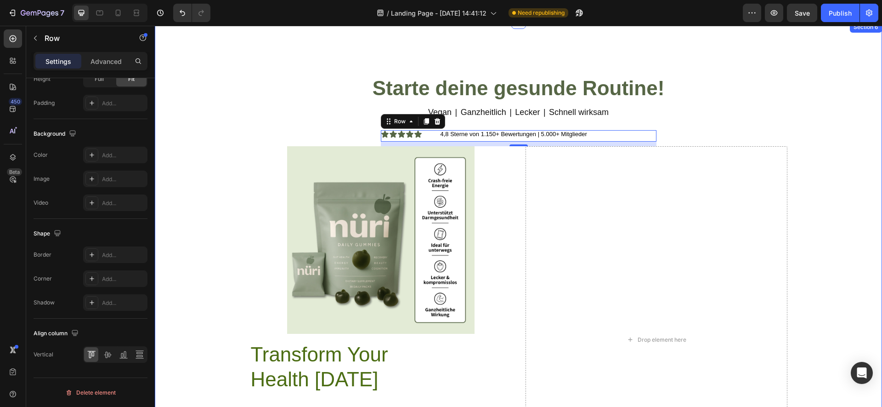
scroll to position [1188, 0]
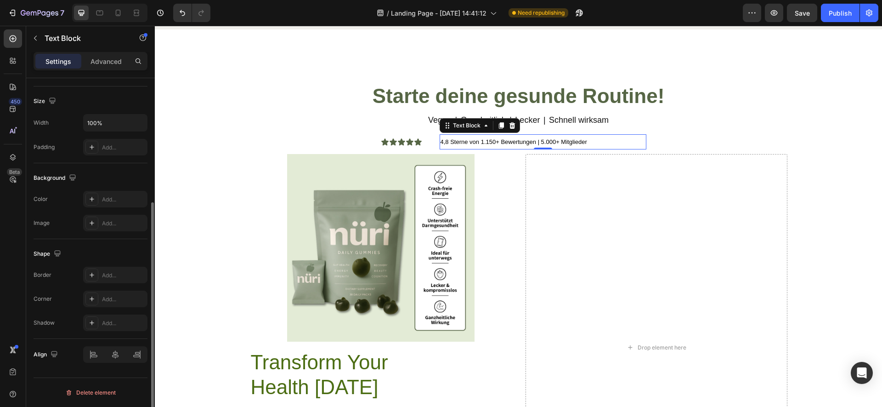
click at [580, 144] on span "4,8 Sterne von 1.150+ Bewertungen | 5.000+ Mitglieder" at bounding box center [514, 141] width 147 height 7
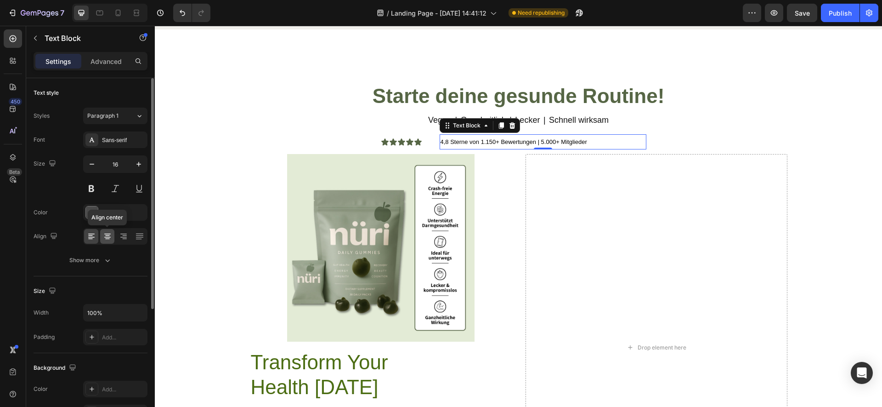
click at [109, 237] on icon at bounding box center [107, 237] width 6 height 1
click at [415, 142] on icon at bounding box center [417, 141] width 7 height 7
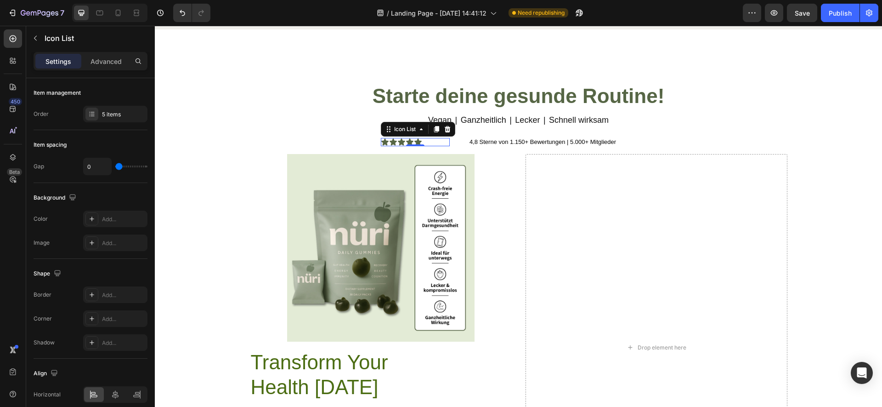
click at [431, 142] on div "Icon Icon Icon Icon Icon" at bounding box center [415, 142] width 69 height 8
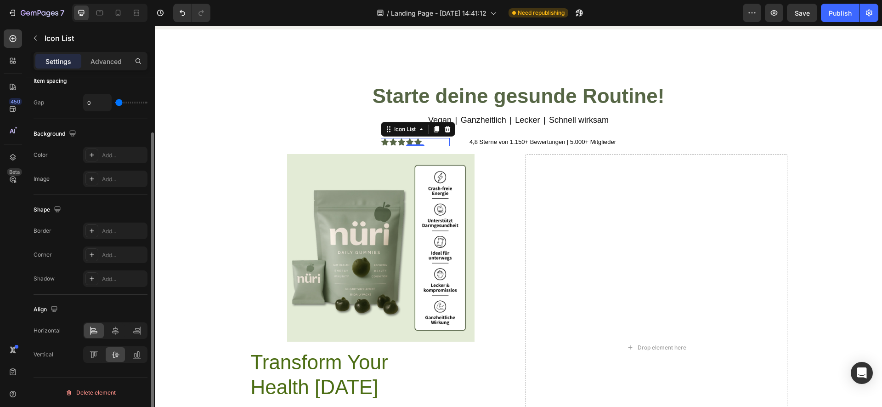
click at [113, 319] on div "Align Horizontal Vertical" at bounding box center [91, 332] width 114 height 75
click at [125, 321] on div "Align Horizontal Vertical" at bounding box center [91, 332] width 114 height 75
click at [123, 324] on div at bounding box center [116, 330] width 20 height 15
click at [137, 329] on icon at bounding box center [137, 329] width 5 height 2
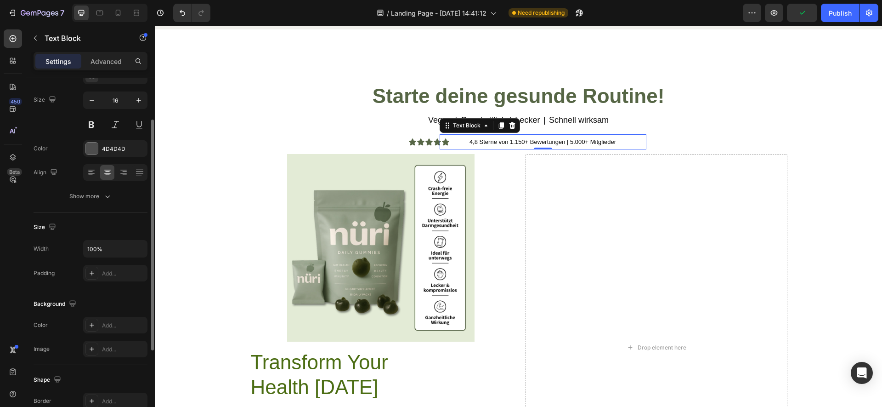
click at [472, 139] on span "4,8 Sterne von 1.150+ Bewertungen | 5.000+ Mitglieder" at bounding box center [543, 141] width 147 height 7
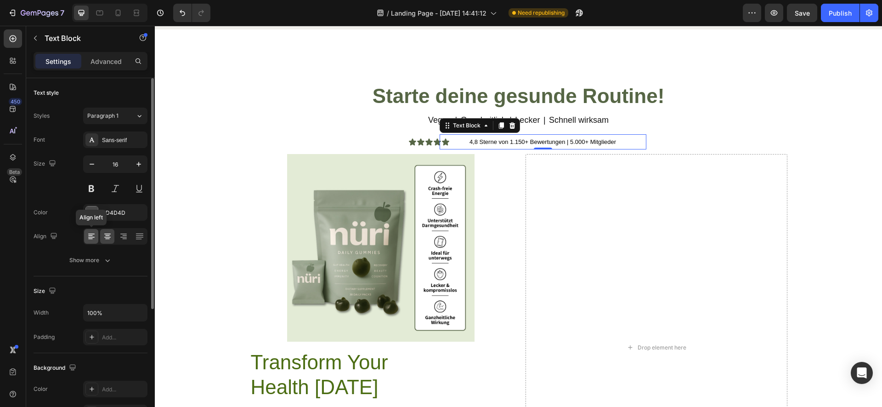
click at [96, 239] on div at bounding box center [91, 236] width 14 height 15
drag, startPoint x: 126, startPoint y: 74, endPoint x: 119, endPoint y: 66, distance: 10.4
click at [125, 74] on div "Settings Advanced" at bounding box center [90, 65] width 129 height 26
click at [118, 65] on p "Advanced" at bounding box center [106, 62] width 31 height 10
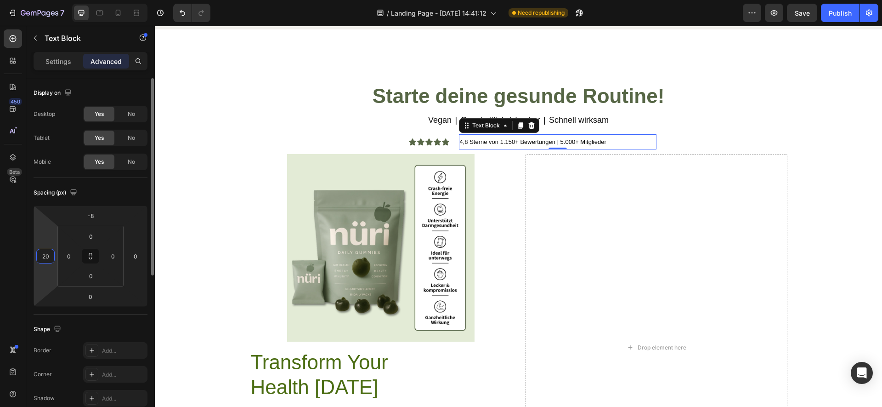
click at [54, 0] on html "7 / Landing Page - [DATE] 14:41:12 Need republishing Preview Save Publish 450 B…" at bounding box center [441, 0] width 882 height 0
click at [47, 259] on input "18" at bounding box center [46, 256] width 14 height 14
type input "0"
click at [659, 102] on strong "Starte deine gesunde Routine!" at bounding box center [519, 96] width 292 height 23
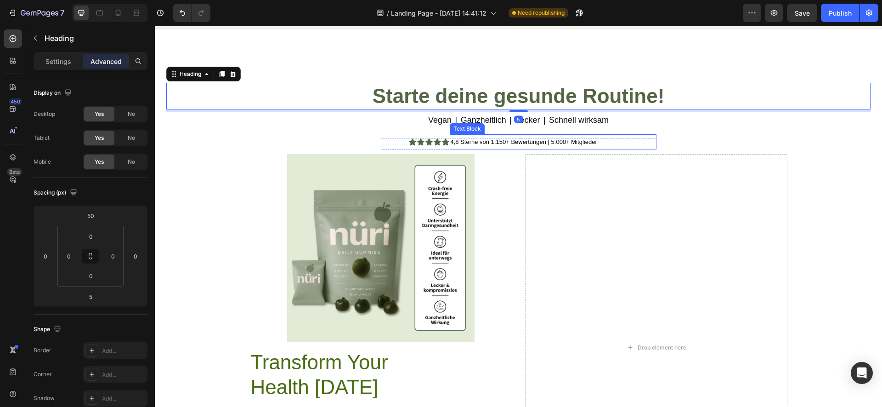
click at [502, 140] on span "4,8 Sterne von 1.150+ Bewertungen | 5.000+ Mitglieder" at bounding box center [524, 141] width 147 height 7
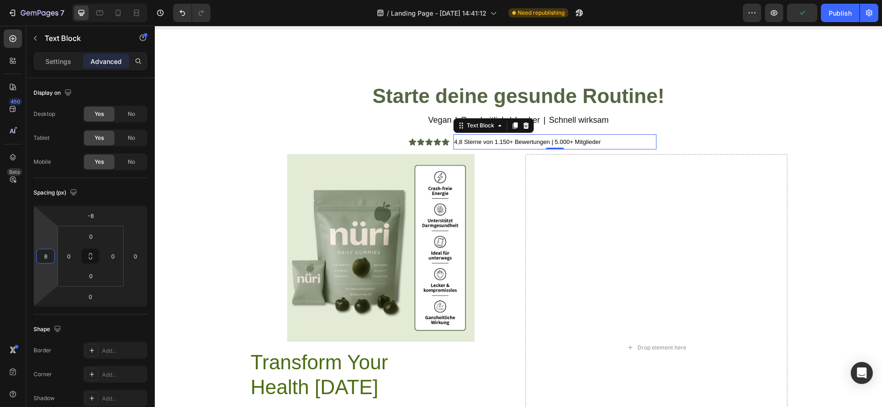
type input "10"
click at [49, 0] on html "7 / Landing Page - [DATE] 14:41:12 Need republishing Preview Publish 450 Beta S…" at bounding box center [441, 0] width 882 height 0
click at [691, 204] on div "Drop element here" at bounding box center [657, 347] width 262 height 386
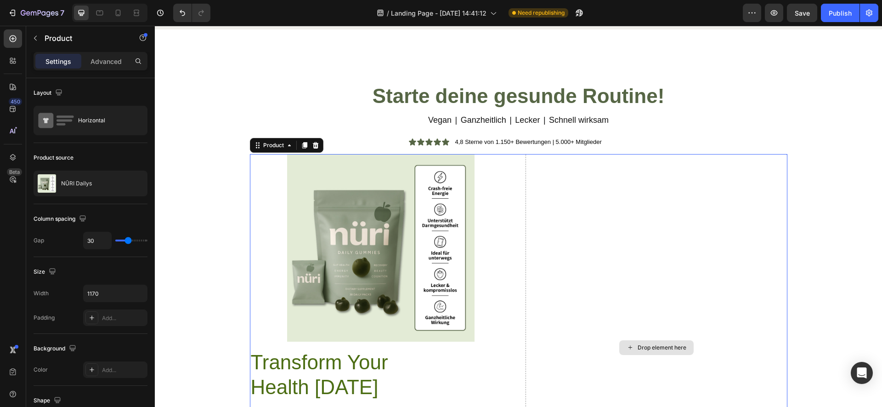
click at [691, 204] on div "Drop element here" at bounding box center [657, 347] width 262 height 386
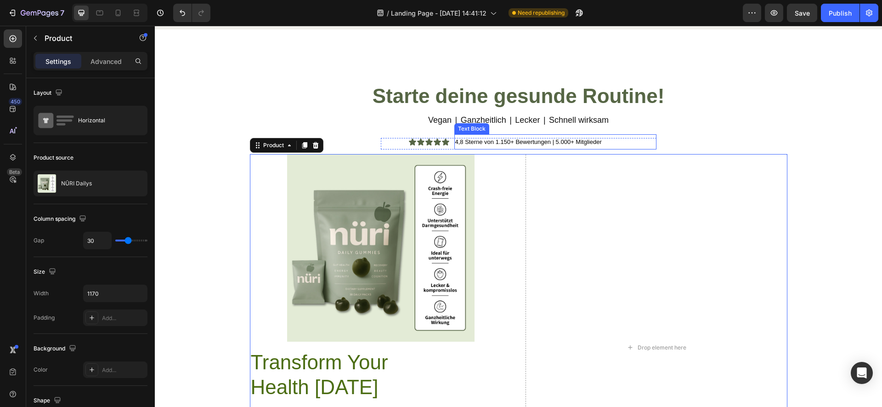
click at [487, 144] on span "4,8 Sterne von 1.150+ Bewertungen | 5.000+ Mitglieder" at bounding box center [528, 141] width 147 height 7
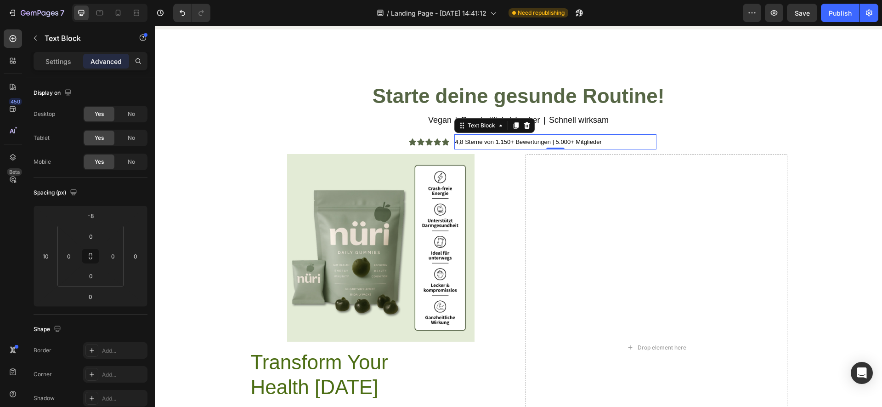
click at [487, 144] on span "4,8 Sterne von 1.150+ Bewertungen | 5.000+ Mitglieder" at bounding box center [528, 141] width 147 height 7
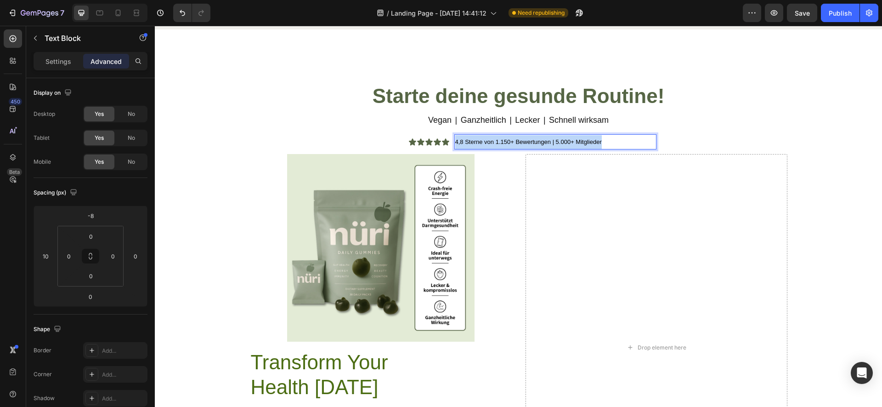
click at [487, 144] on span "4,8 Sterne von 1.150+ Bewertungen | 5.000+ Mitglieder" at bounding box center [528, 141] width 147 height 7
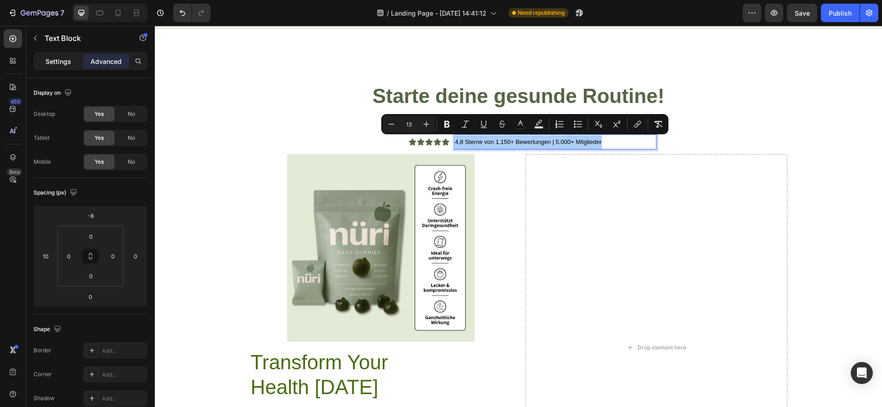
click at [46, 59] on p "Settings" at bounding box center [58, 62] width 26 height 10
